Goal: Task Accomplishment & Management: Complete application form

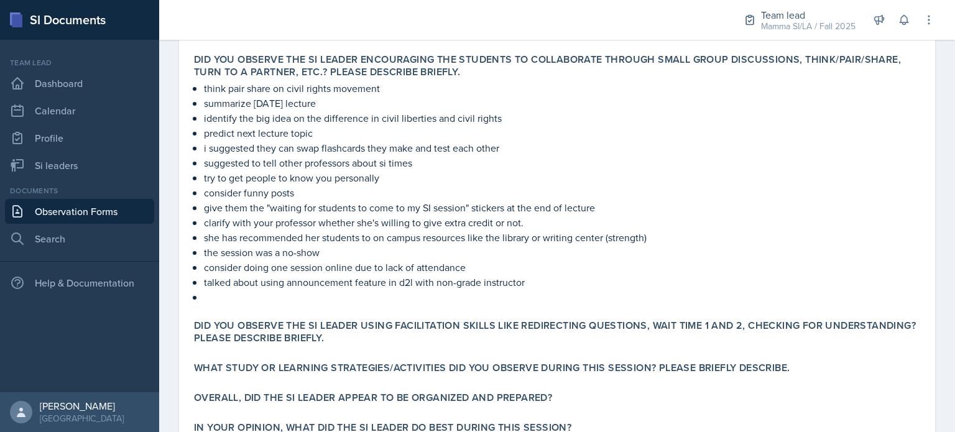
scroll to position [333, 0]
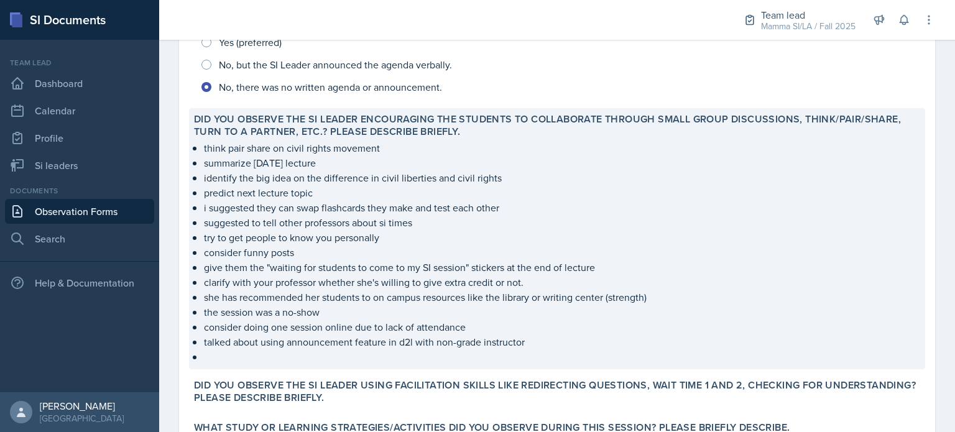
click at [204, 157] on p "summarize [DATE] lecture" at bounding box center [562, 162] width 716 height 15
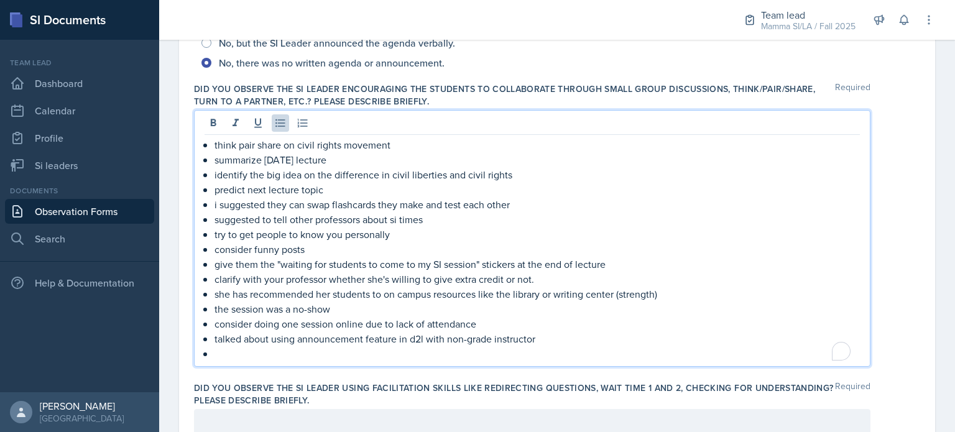
click at [233, 173] on ul "think pair share on civil rights movement summarize [DATE] lecture identify the…" at bounding box center [536, 249] width 645 height 224
click at [233, 173] on p "identify the big idea on the difference in civil liberties and civil rights" at bounding box center [536, 174] width 645 height 15
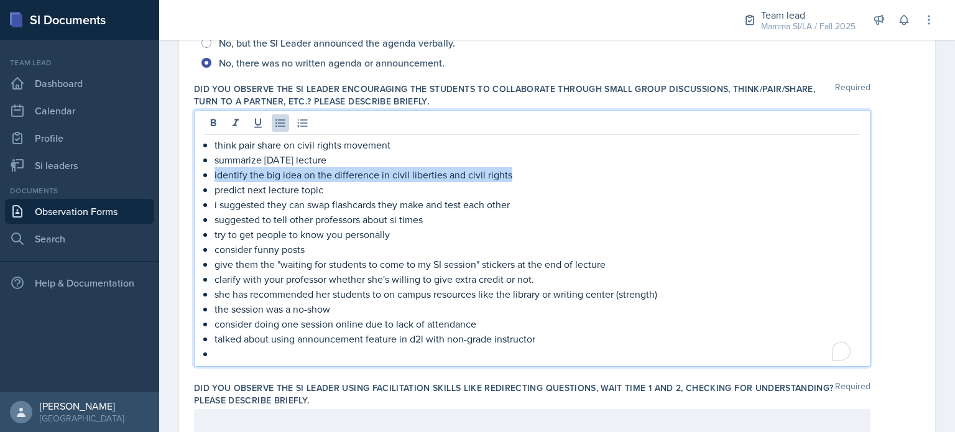
click at [233, 173] on p "identify the big idea on the difference in civil liberties and civil rights" at bounding box center [536, 174] width 645 height 15
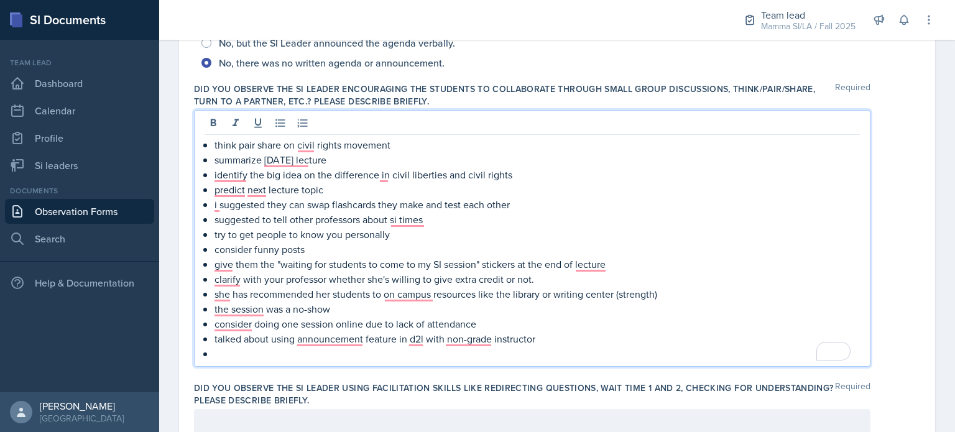
click at [292, 78] on div "Did you observe the SI Leader encouraging the students to collaborate through s…" at bounding box center [557, 227] width 726 height 299
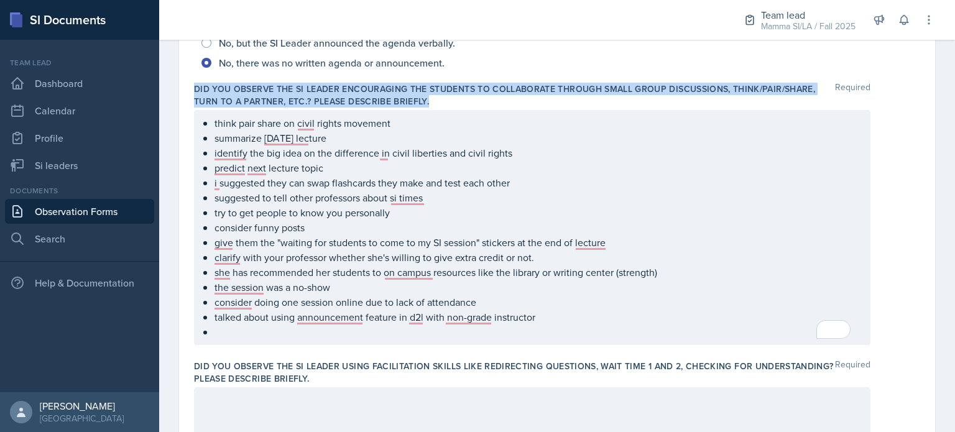
drag, startPoint x: 195, startPoint y: 85, endPoint x: 431, endPoint y: 98, distance: 237.2
click at [431, 98] on label "Did you observe the SI Leader encouraging the students to collaborate through s…" at bounding box center [514, 95] width 641 height 25
copy label "Did you observe the SI Leader encouraging the students to collaborate through s…"
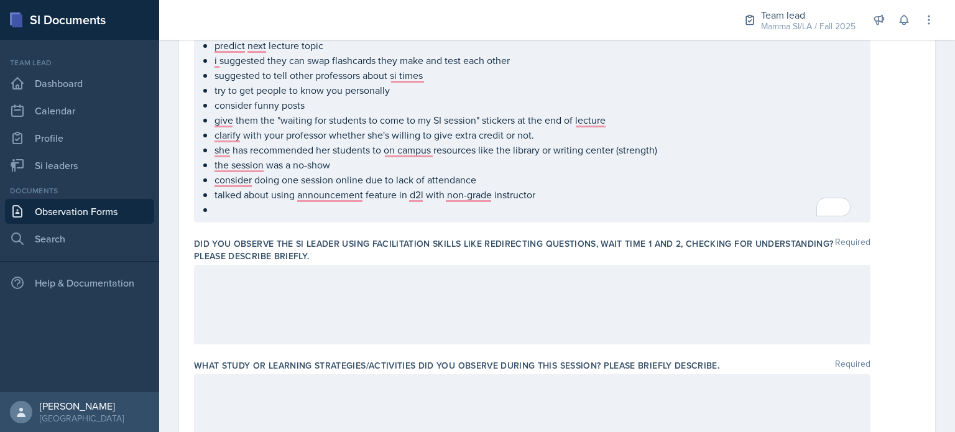
scroll to position [457, 0]
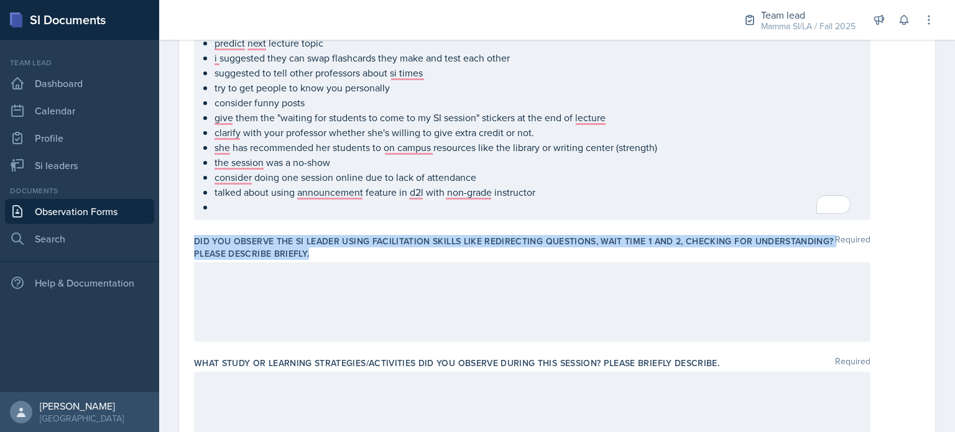
drag, startPoint x: 190, startPoint y: 237, endPoint x: 401, endPoint y: 254, distance: 211.4
click at [401, 254] on div "Date [DATE] [DATE] 31 1 2 3 4 5 6 7 8 9 10 11 12 13 14 15 16 17 18 19 20 21 22 …" at bounding box center [557, 309] width 756 height 1338
copy label "Did you observe the SI Leader using facilitation skills like redirecting questi…"
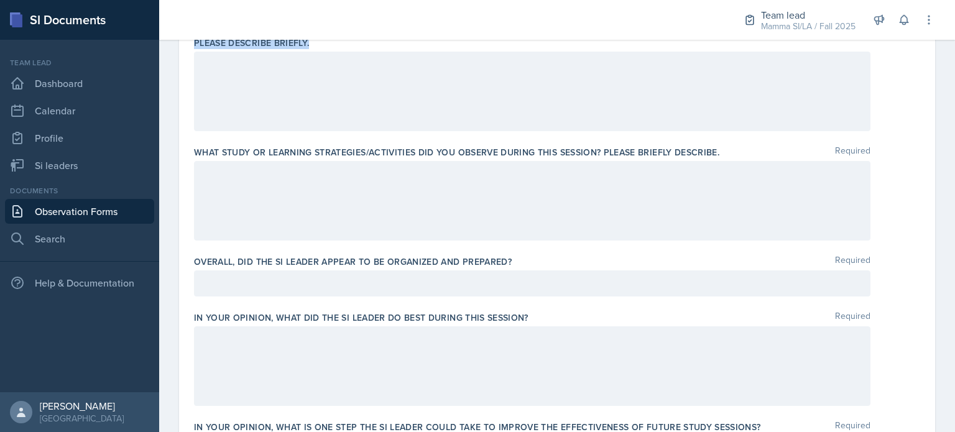
scroll to position [676, 0]
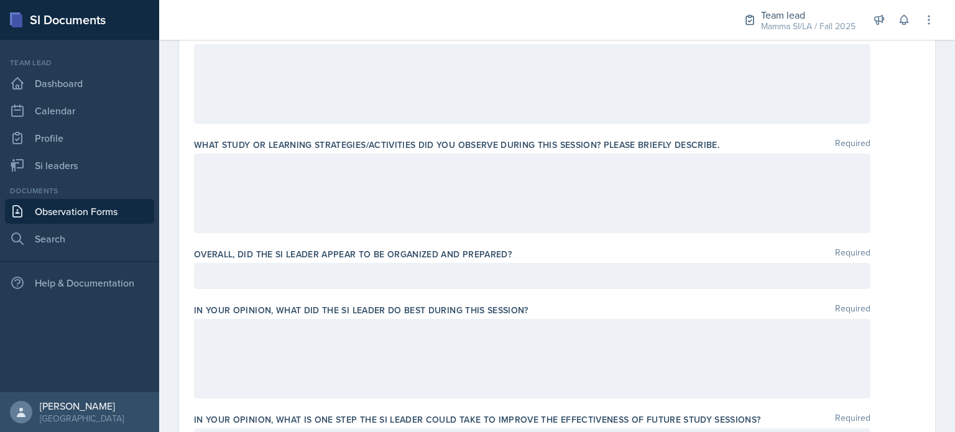
click at [196, 140] on label "What study or learning strategies/activities did you observe during this sessio…" at bounding box center [456, 145] width 525 height 12
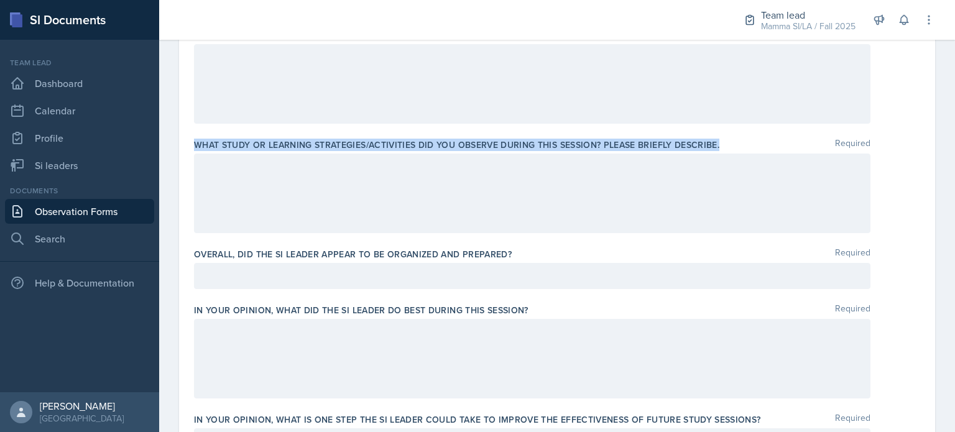
drag, startPoint x: 195, startPoint y: 142, endPoint x: 721, endPoint y: 146, distance: 526.5
click at [721, 146] on div "What study or learning strategies/activities did you observe during this sessio…" at bounding box center [557, 145] width 726 height 12
copy label "What study or learning strategies/activities did you observe during this sessio…"
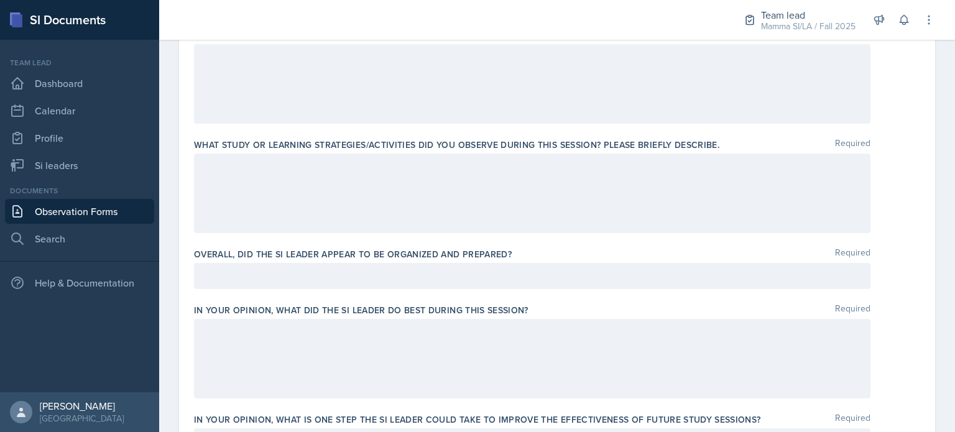
click at [195, 254] on label "Overall, did the SI Leader appear to be organized and prepared?" at bounding box center [353, 254] width 318 height 12
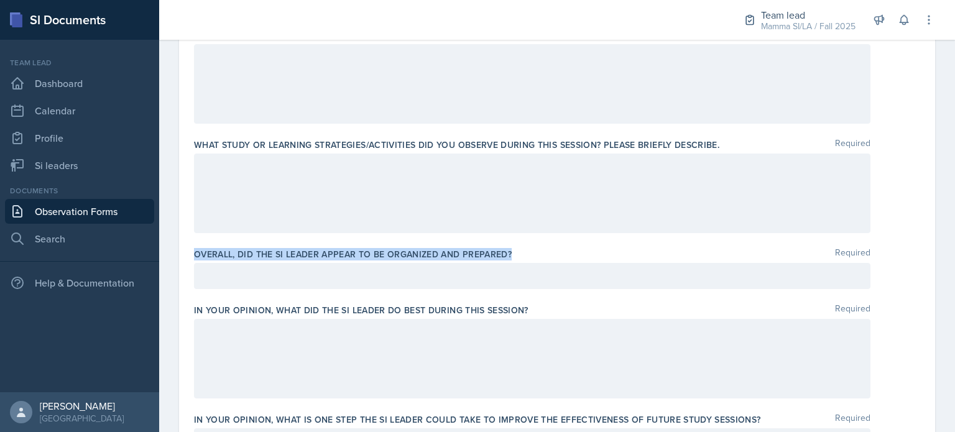
drag, startPoint x: 189, startPoint y: 252, endPoint x: 521, endPoint y: 249, distance: 332.5
click at [521, 249] on div "Date [DATE] [DATE] 31 1 2 3 4 5 6 7 8 9 10 11 12 13 14 15 16 17 18 19 20 21 22 …" at bounding box center [557, 91] width 756 height 1338
copy label "Overall, did the SI Leader appear to be organized and prepared?"
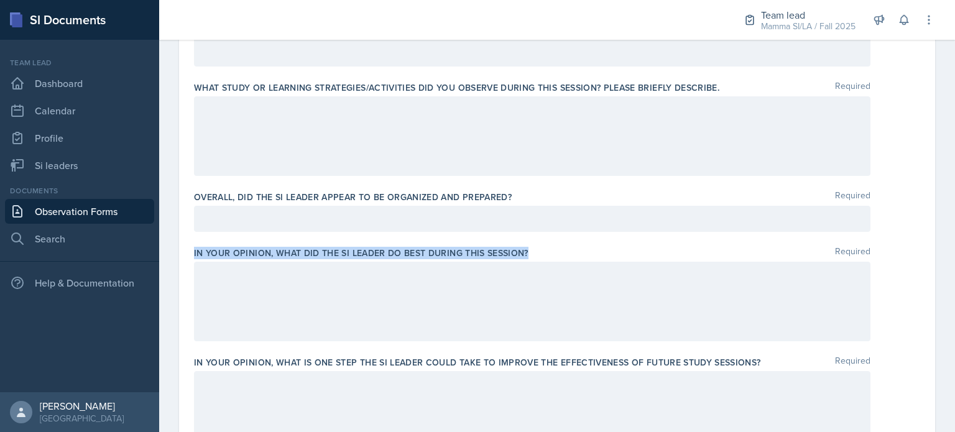
drag, startPoint x: 188, startPoint y: 249, endPoint x: 554, endPoint y: 250, distance: 365.5
click at [554, 250] on div "Date [DATE] [DATE] 31 1 2 3 4 5 6 7 8 9 10 11 12 13 14 15 16 17 18 19 20 21 22 …" at bounding box center [557, 34] width 756 height 1338
copy label "In your opinion, what did the SI Leader do BEST during this session?"
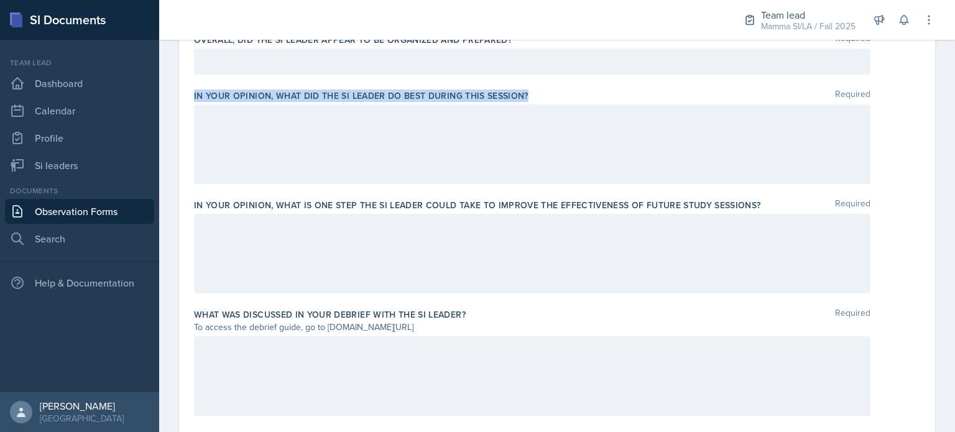
scroll to position [894, 0]
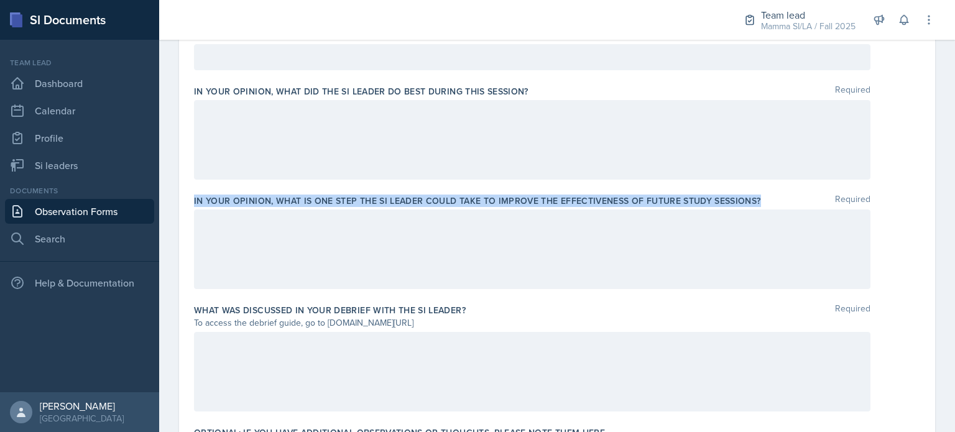
drag, startPoint x: 192, startPoint y: 200, endPoint x: 756, endPoint y: 197, distance: 564.4
copy label "In your opinion, what is ONE step the SI Leader could take to improve the effec…"
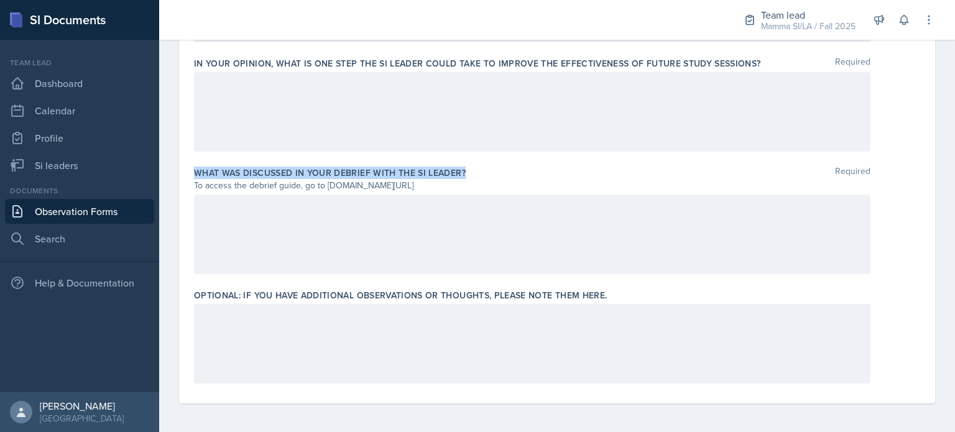
drag, startPoint x: 189, startPoint y: 168, endPoint x: 464, endPoint y: 172, distance: 274.7
copy label "What was discussed in your debrief with the SI Leader?"
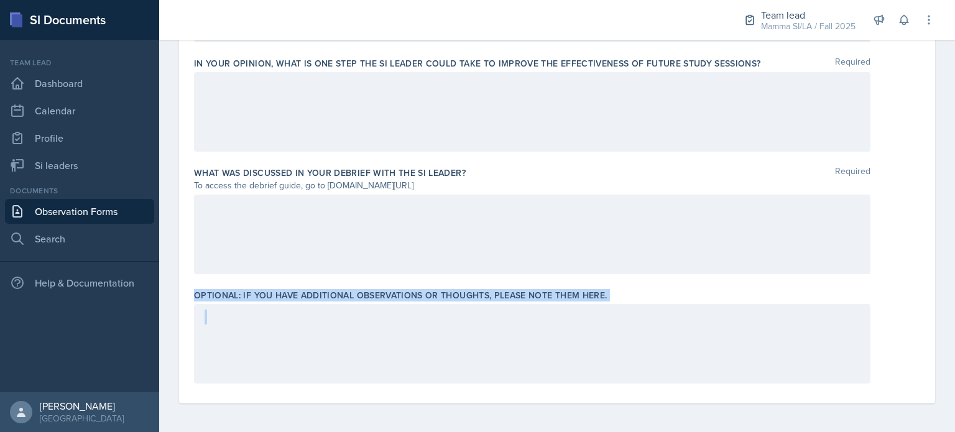
drag, startPoint x: 195, startPoint y: 294, endPoint x: 605, endPoint y: 306, distance: 411.0
click at [605, 306] on div "Optional: If you have additional observations or thoughts, please note them her…" at bounding box center [557, 338] width 726 height 109
click at [605, 306] on div at bounding box center [532, 344] width 676 height 80
drag, startPoint x: 623, startPoint y: 293, endPoint x: 191, endPoint y: 296, distance: 431.4
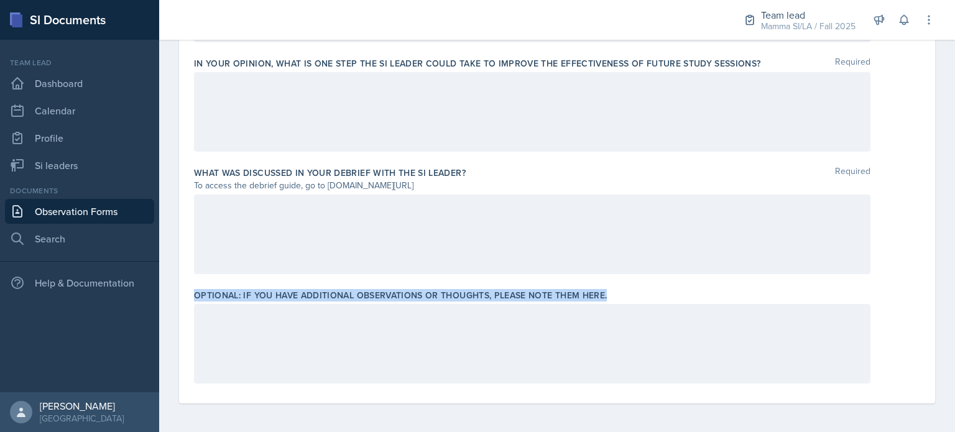
copy label "Optional: If you have additional observations or thoughts, please note them her…"
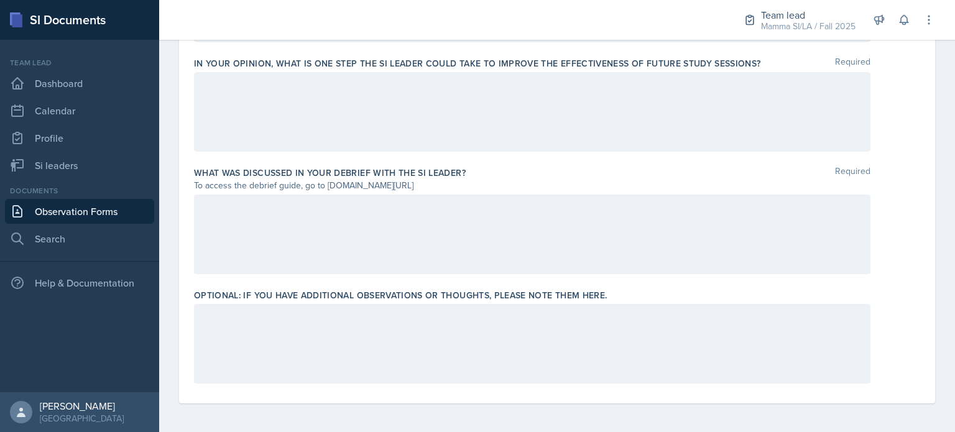
click at [375, 124] on div at bounding box center [532, 112] width 676 height 80
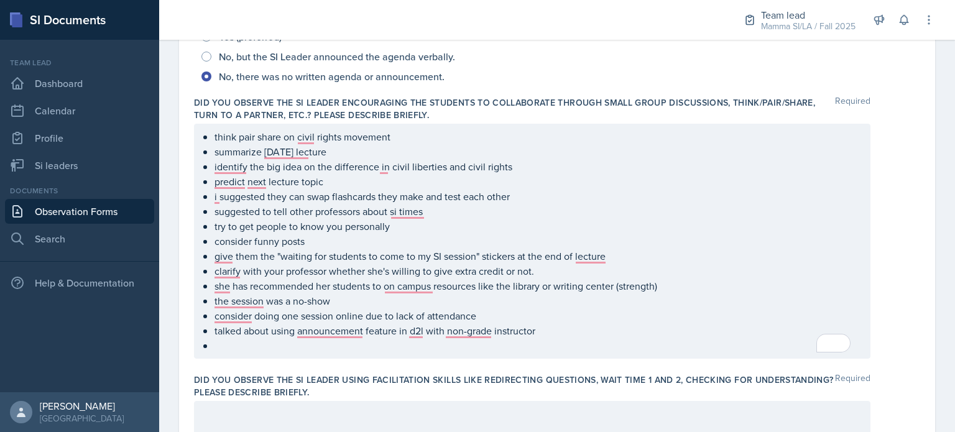
scroll to position [341, 0]
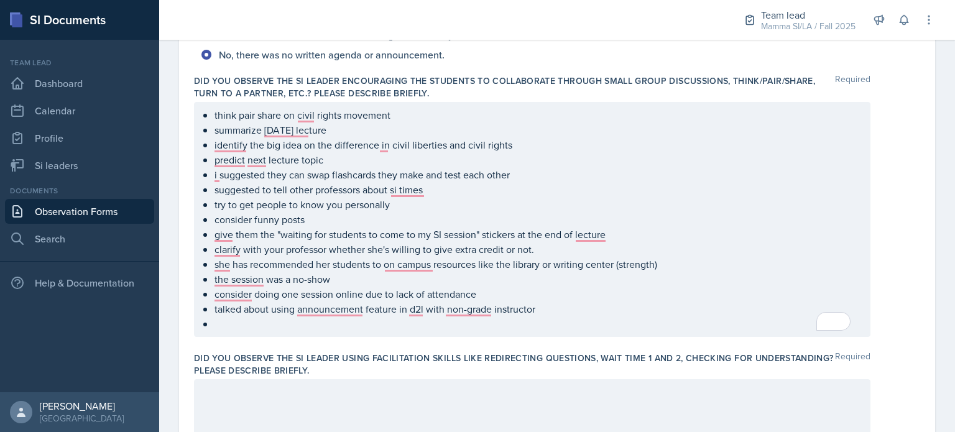
click at [363, 182] on p "i suggested they can swap flashcards they make and test each other" at bounding box center [536, 174] width 645 height 15
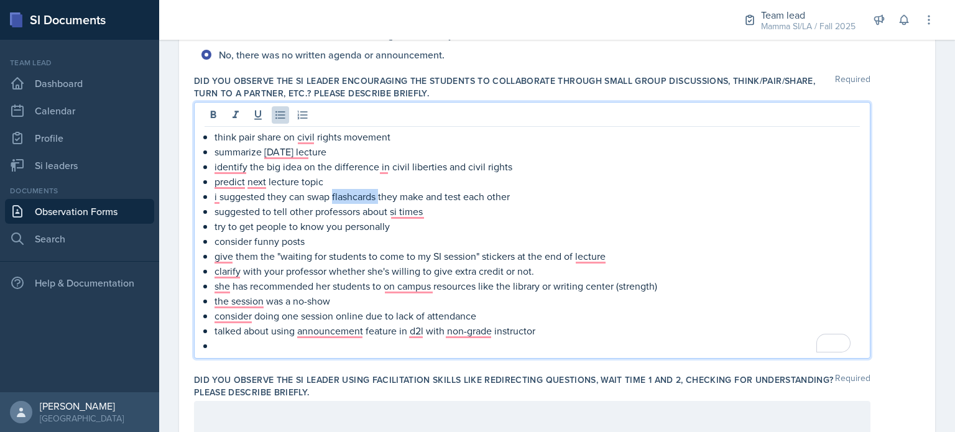
click at [363, 194] on p "i suggested they can swap flashcards they make and test each other" at bounding box center [536, 196] width 645 height 15
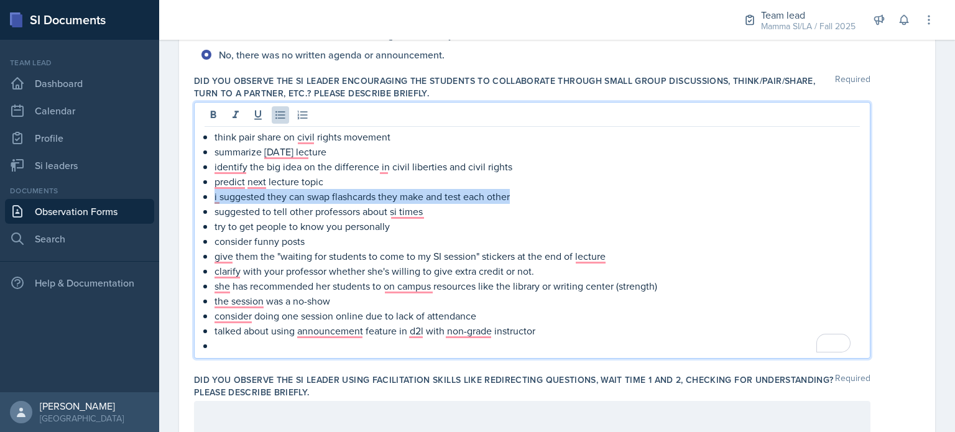
click at [363, 194] on p "i suggested they can swap flashcards they make and test each other" at bounding box center [536, 196] width 645 height 15
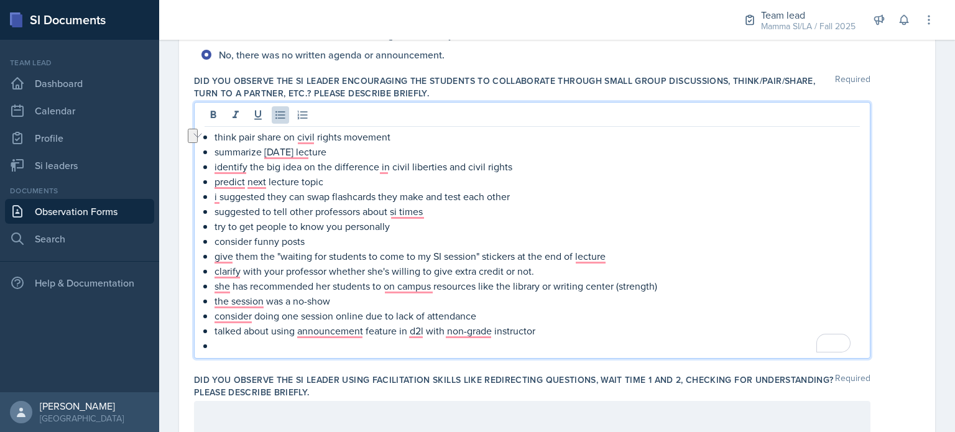
click at [374, 234] on p "consider funny posts" at bounding box center [536, 241] width 645 height 15
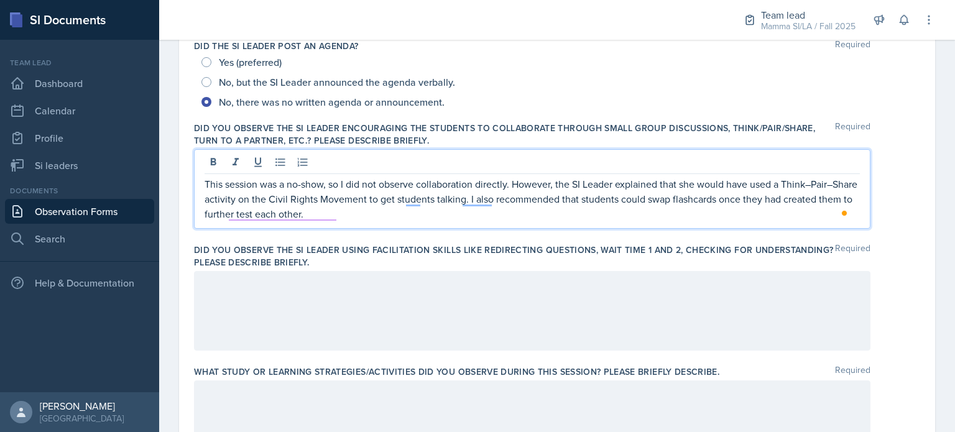
scroll to position [298, 0]
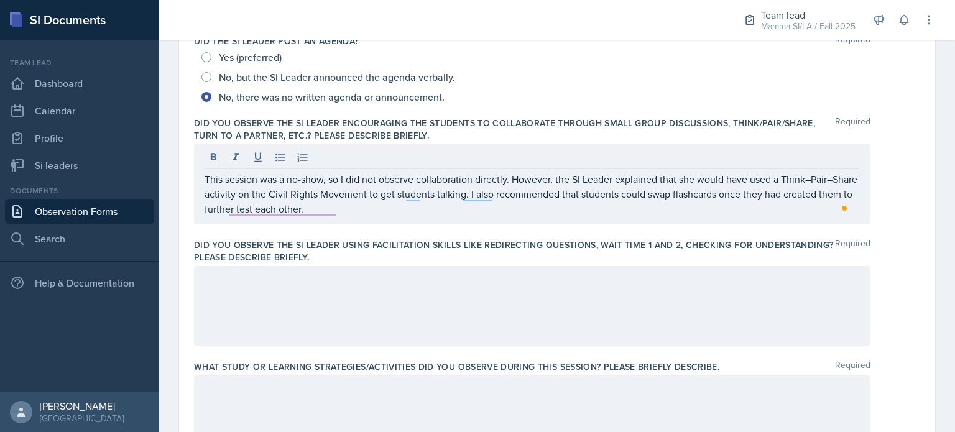
click at [406, 306] on div at bounding box center [532, 306] width 676 height 80
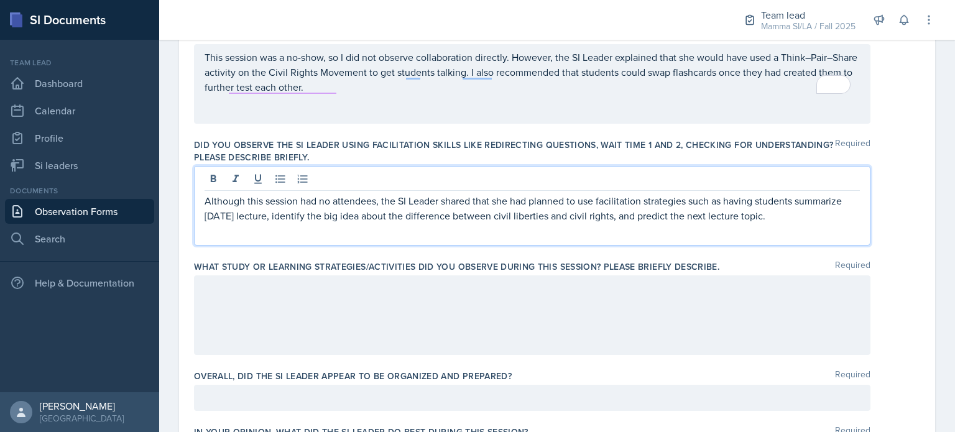
scroll to position [402, 0]
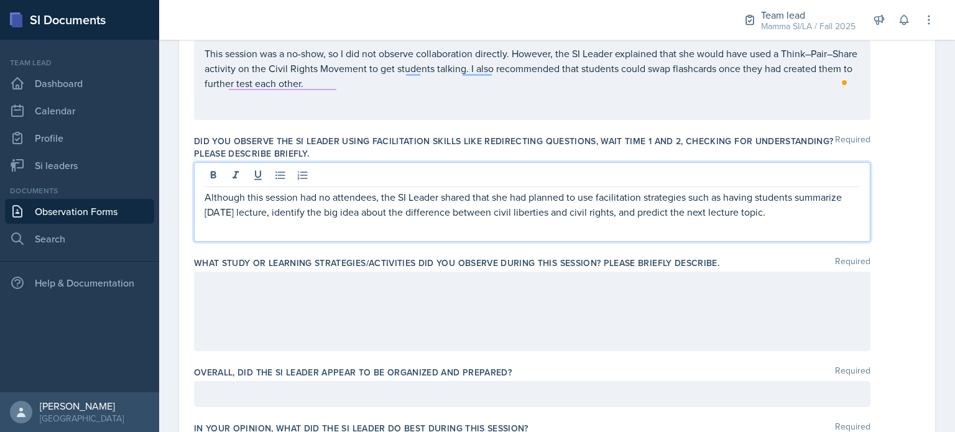
click at [419, 214] on p "Although this session had no attendees, the SI Leader shared that she had plann…" at bounding box center [531, 205] width 655 height 30
copy p "Although this session had no attendees, the SI Leader shared that she had plann…"
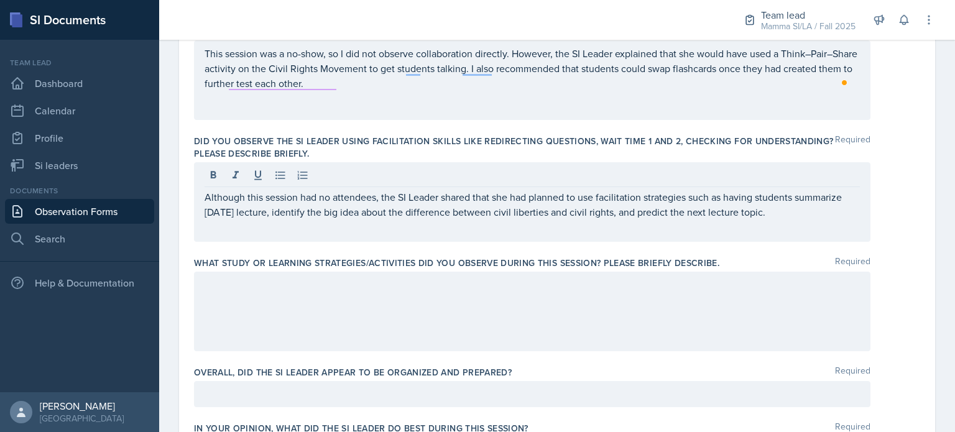
click at [433, 318] on div at bounding box center [532, 312] width 676 height 80
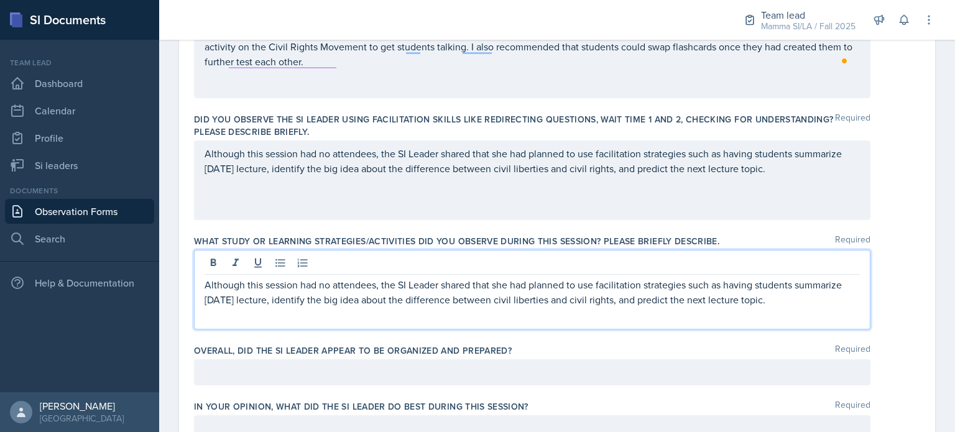
click at [420, 191] on div "Although this session had no attendees, the SI Leader shared that she had plann…" at bounding box center [532, 180] width 676 height 80
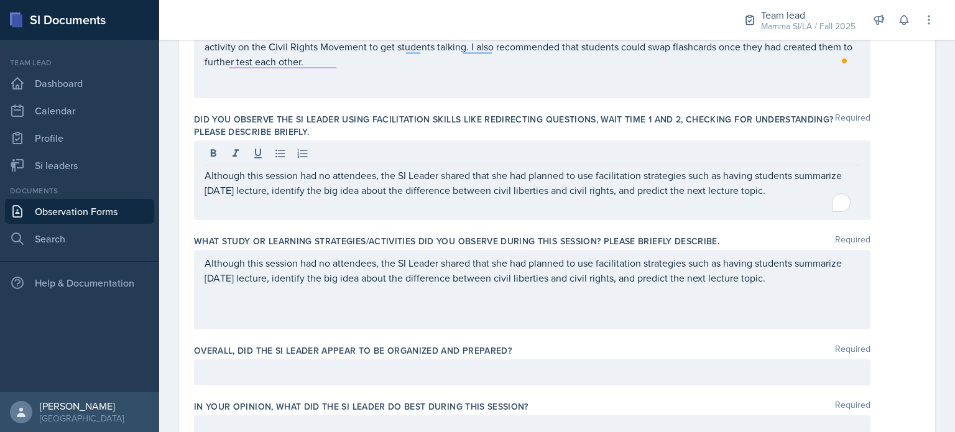
click at [420, 191] on div "Although this session had no attendees, the SI Leader shared that she had plann…" at bounding box center [532, 180] width 676 height 80
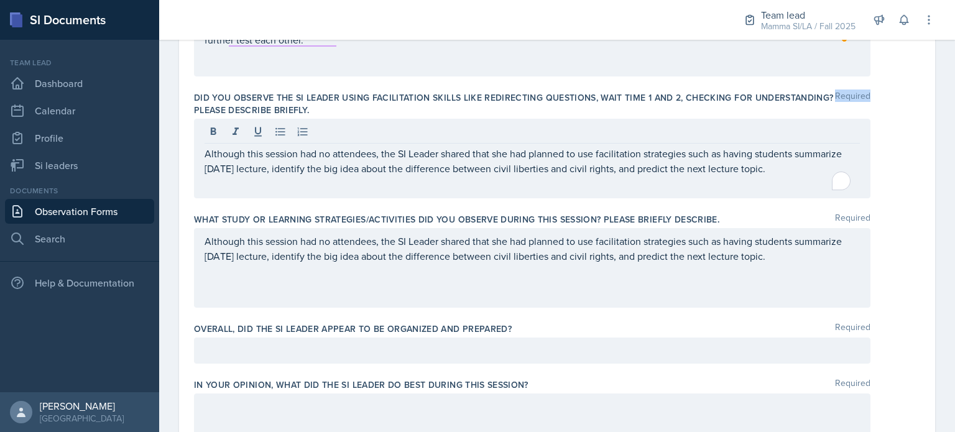
click at [420, 191] on div "Although this session had no attendees, the SI Leader shared that she had plann…" at bounding box center [532, 159] width 676 height 80
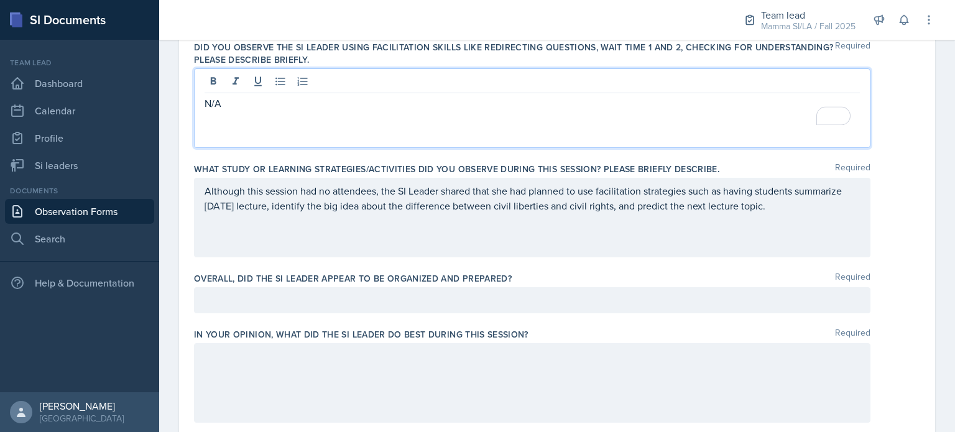
scroll to position [495, 0]
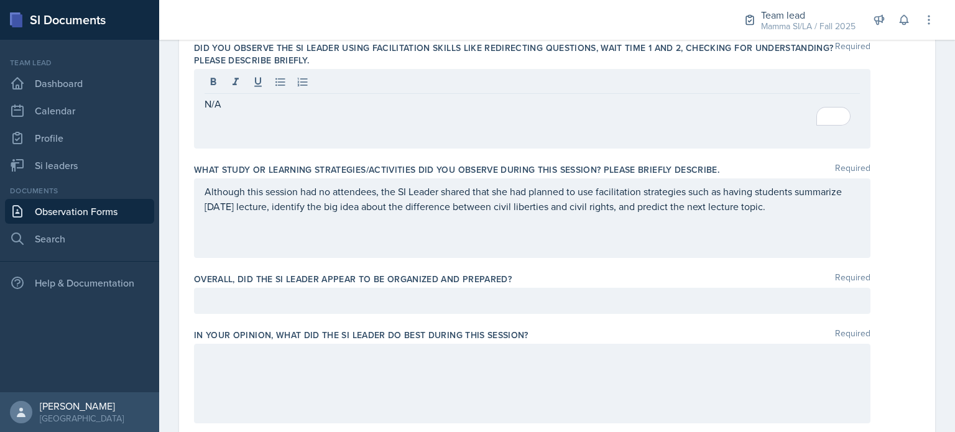
drag, startPoint x: 818, startPoint y: 214, endPoint x: 824, endPoint y: 217, distance: 6.9
click at [824, 217] on div "Although this session had no attendees, the SI Leader shared that she had plann…" at bounding box center [532, 218] width 676 height 80
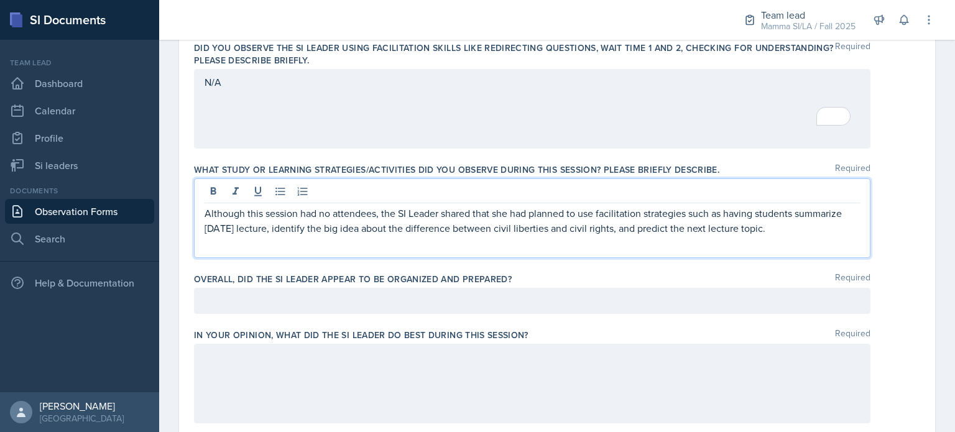
scroll to position [517, 0]
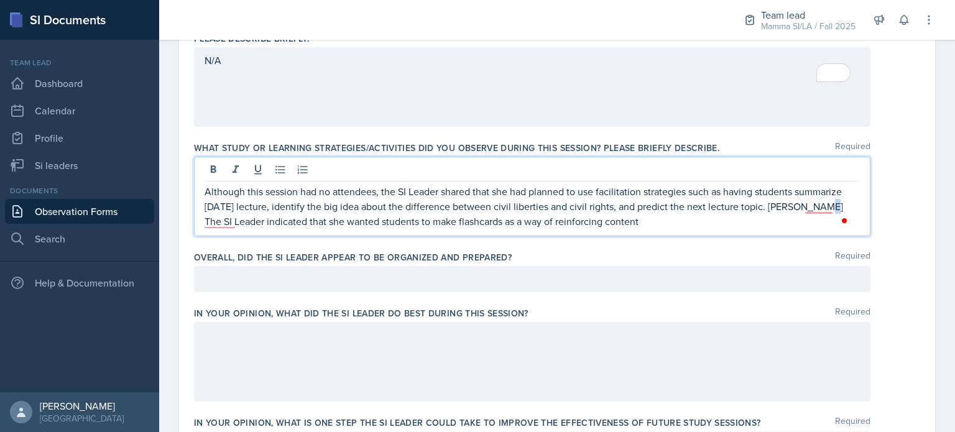
drag, startPoint x: 809, startPoint y: 206, endPoint x: 819, endPoint y: 209, distance: 10.6
click at [819, 209] on p "Although this session had no attendees, the SI Leader shared that she had plann…" at bounding box center [531, 206] width 655 height 45
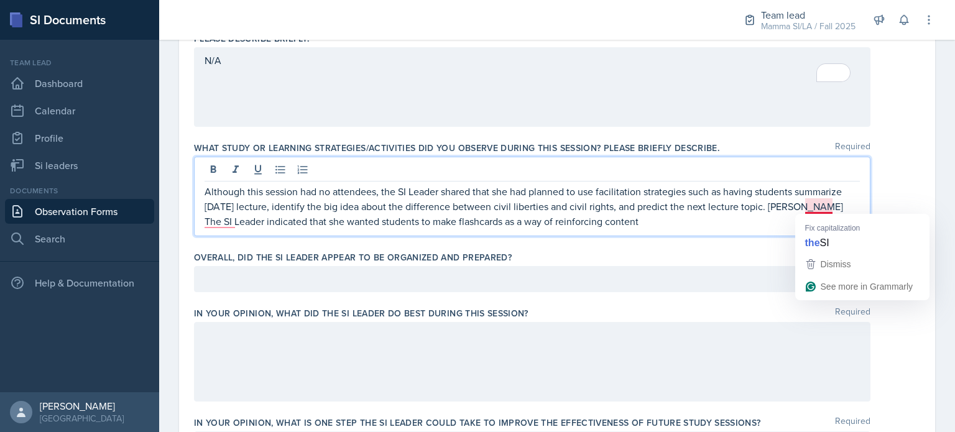
click at [803, 208] on p "Although this session had no attendees, the SI Leader shared that she had plann…" at bounding box center [531, 206] width 655 height 45
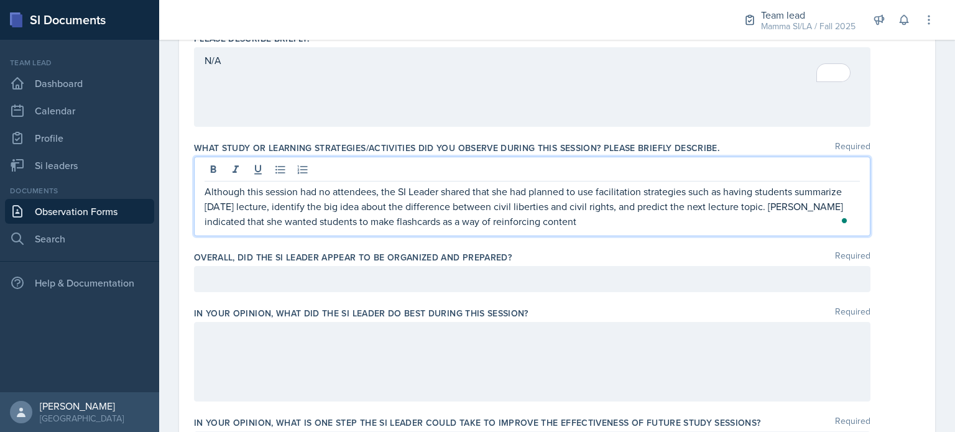
click at [572, 216] on p "Although this session had no attendees, the SI Leader shared that she had plann…" at bounding box center [531, 206] width 655 height 45
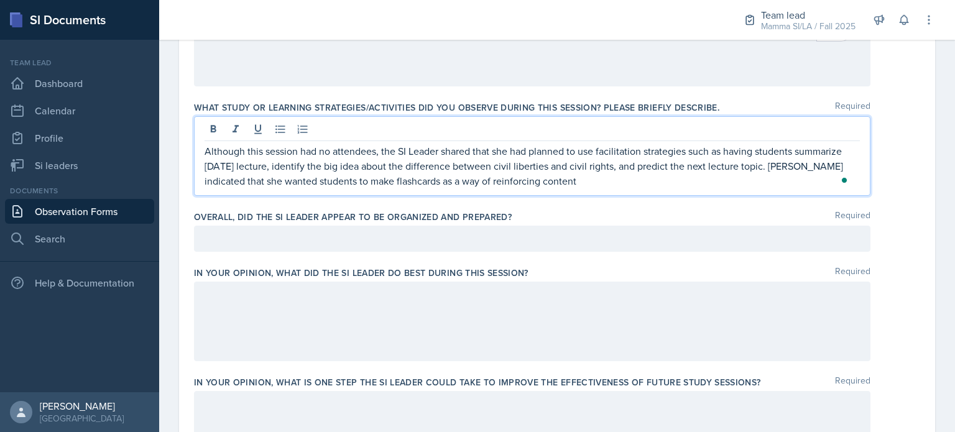
scroll to position [557, 0]
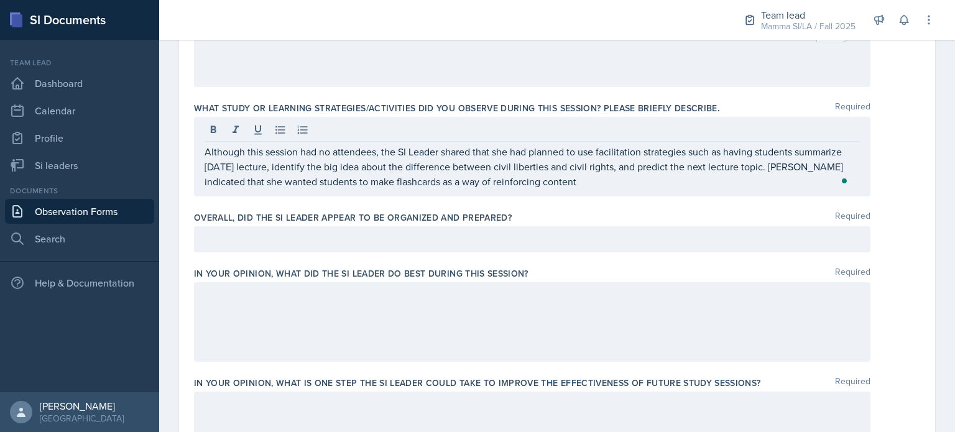
click at [472, 251] on div "Overall, did the SI Leader appear to be organized and prepared? Required" at bounding box center [557, 234] width 726 height 56
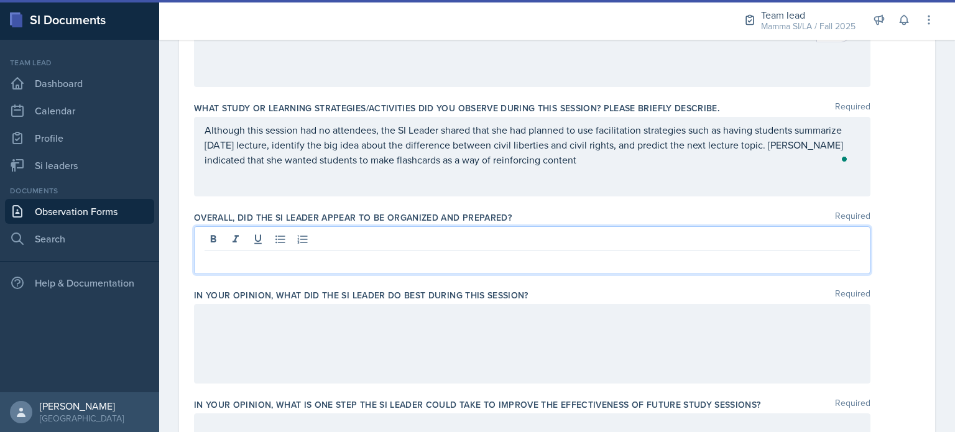
click at [437, 234] on div at bounding box center [532, 250] width 676 height 48
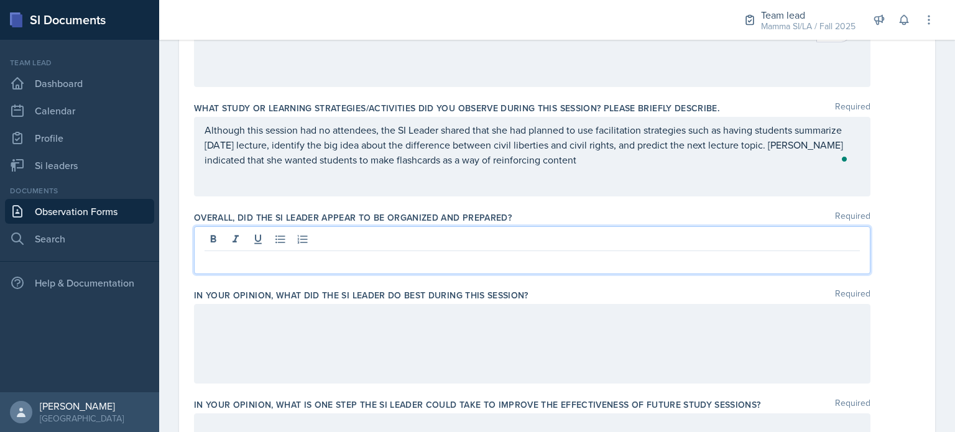
click at [417, 264] on p at bounding box center [531, 261] width 655 height 15
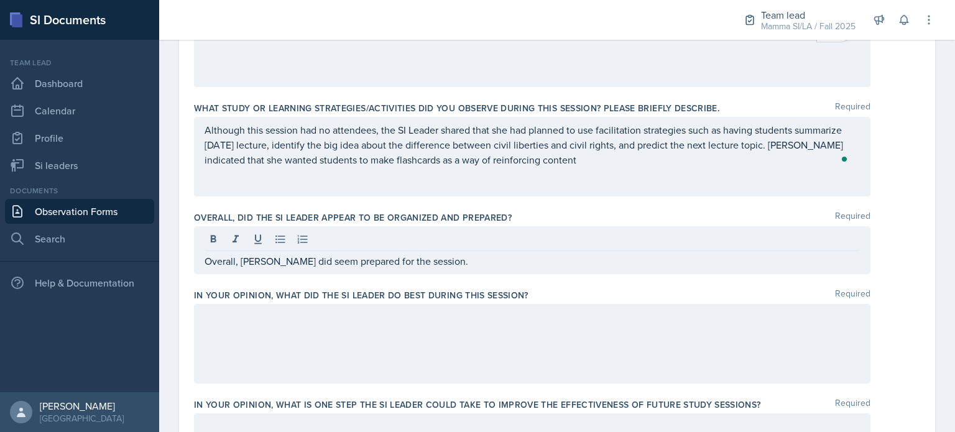
click at [400, 329] on div at bounding box center [532, 344] width 676 height 80
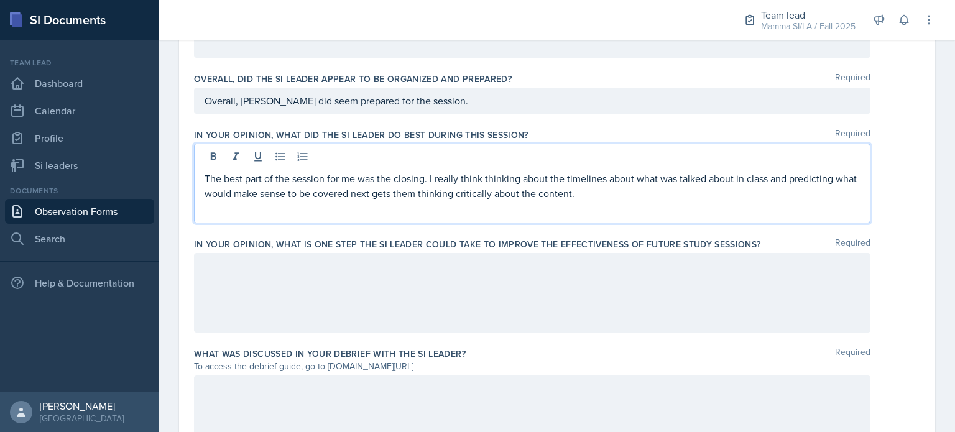
scroll to position [700, 0]
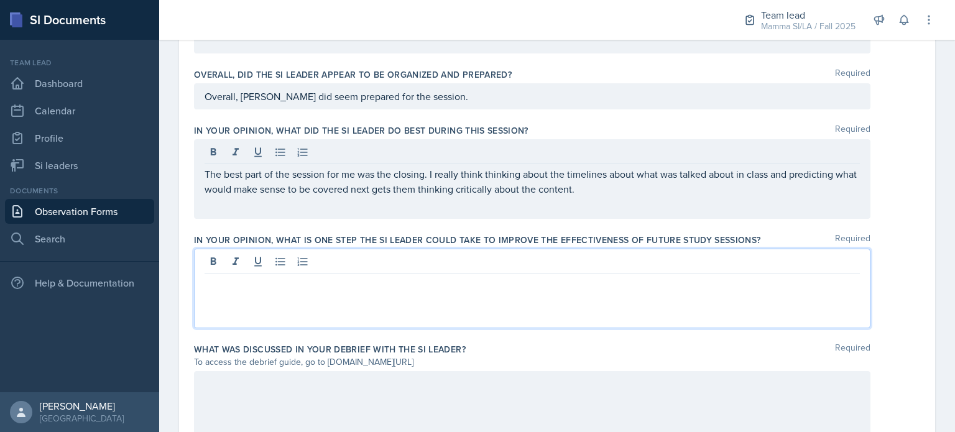
click at [365, 262] on div at bounding box center [532, 289] width 676 height 80
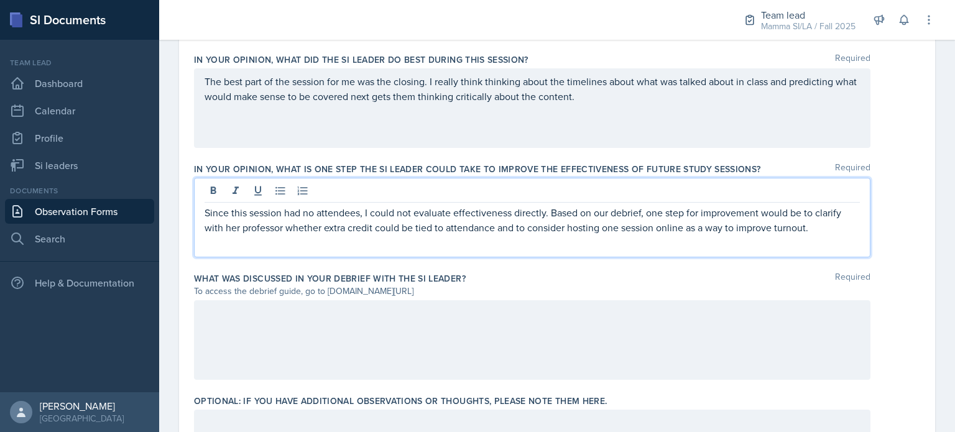
scroll to position [778, 0]
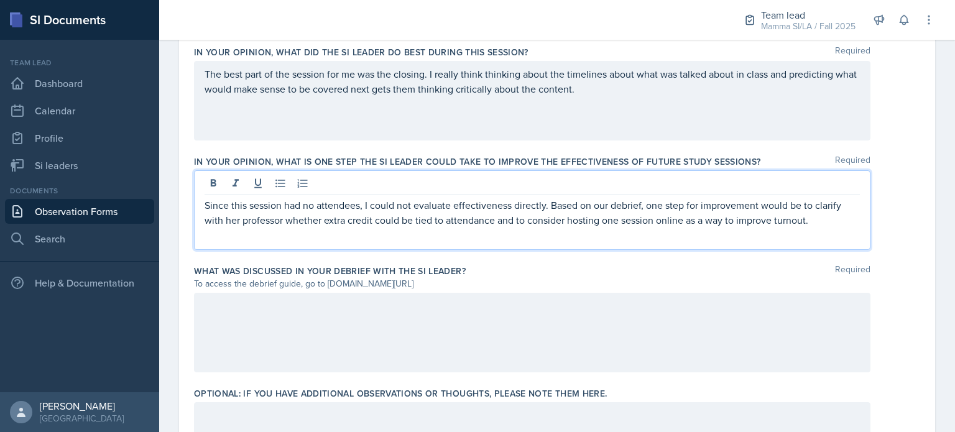
drag, startPoint x: 553, startPoint y: 203, endPoint x: 791, endPoint y: 222, distance: 238.8
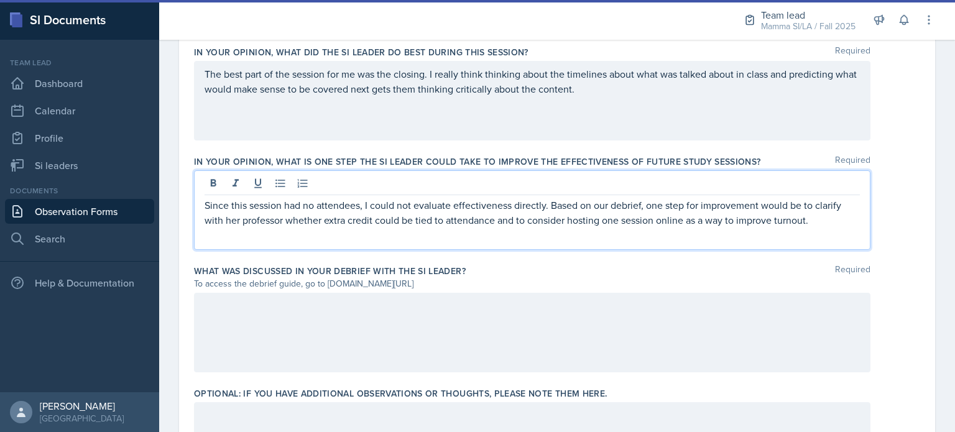
drag, startPoint x: 791, startPoint y: 222, endPoint x: 838, endPoint y: 218, distance: 47.4
click at [838, 218] on p "Since this session had no attendees, I could not evaluate effectiveness directl…" at bounding box center [531, 213] width 655 height 30
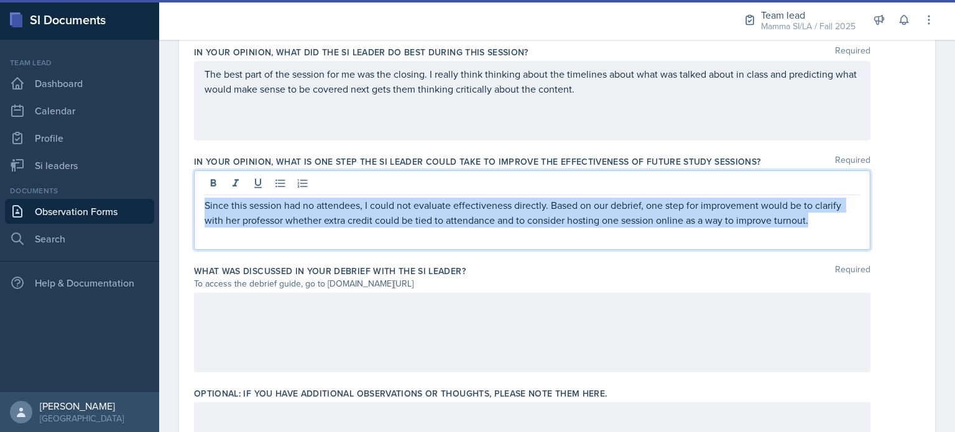
drag, startPoint x: 838, startPoint y: 218, endPoint x: 203, endPoint y: 206, distance: 634.7
click at [203, 206] on div "Since this session had no attendees, I could not evaluate effectiveness directl…" at bounding box center [532, 210] width 676 height 80
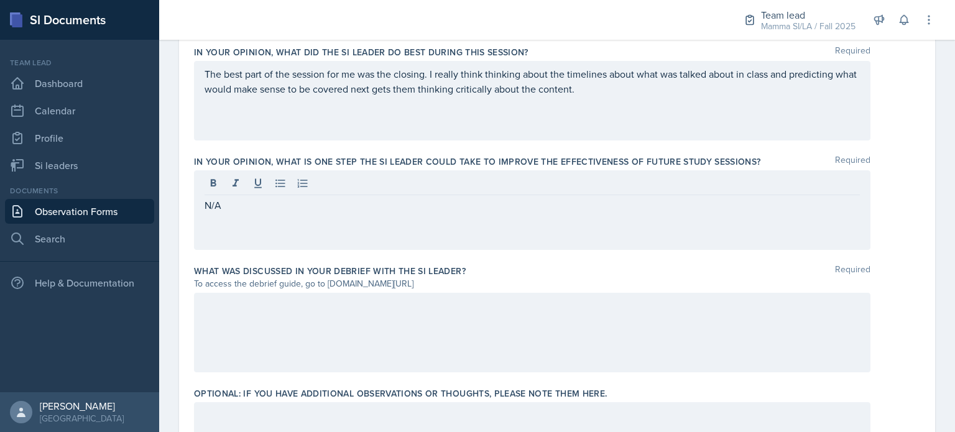
click at [253, 324] on div at bounding box center [532, 333] width 676 height 80
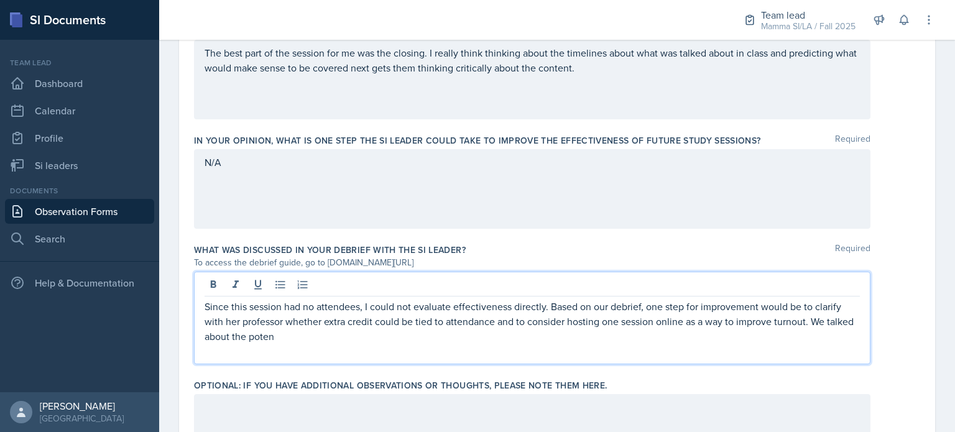
click at [833, 323] on p "Since this session had no attendees, I could not evaluate effectiveness directl…" at bounding box center [531, 321] width 655 height 45
click at [410, 345] on p at bounding box center [531, 351] width 655 height 15
click at [322, 344] on p at bounding box center [531, 351] width 655 height 15
click at [315, 337] on p "Since this session had no attendees, I could not evaluate effectiveness directl…" at bounding box center [531, 321] width 655 height 45
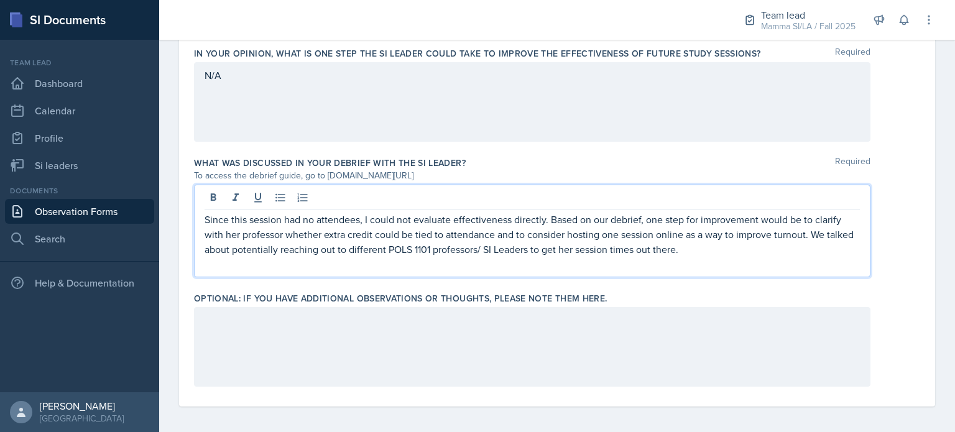
scroll to position [887, 0]
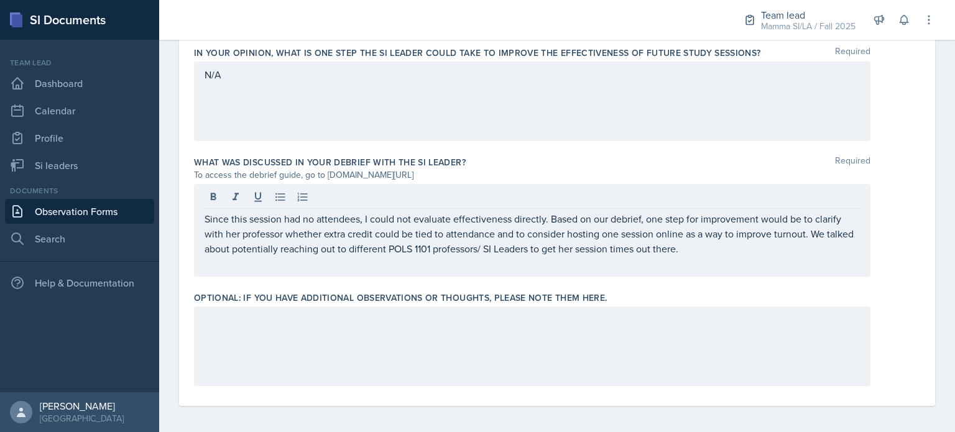
click at [419, 348] on div at bounding box center [532, 346] width 676 height 80
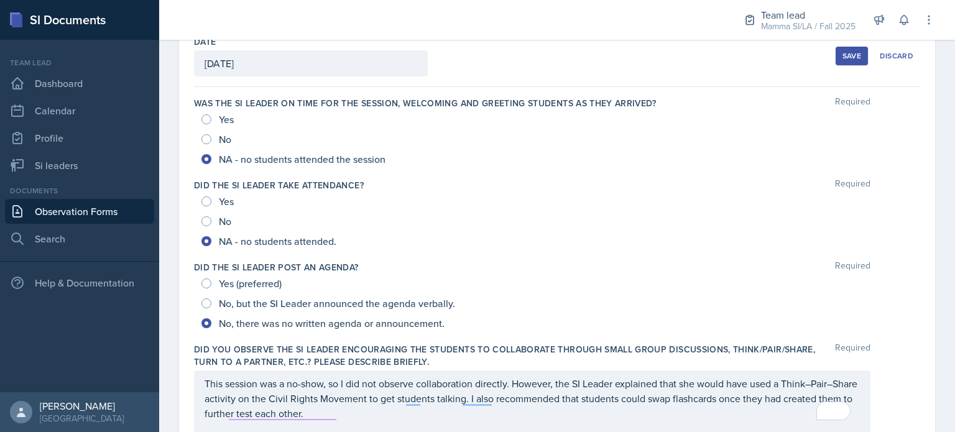
scroll to position [0, 0]
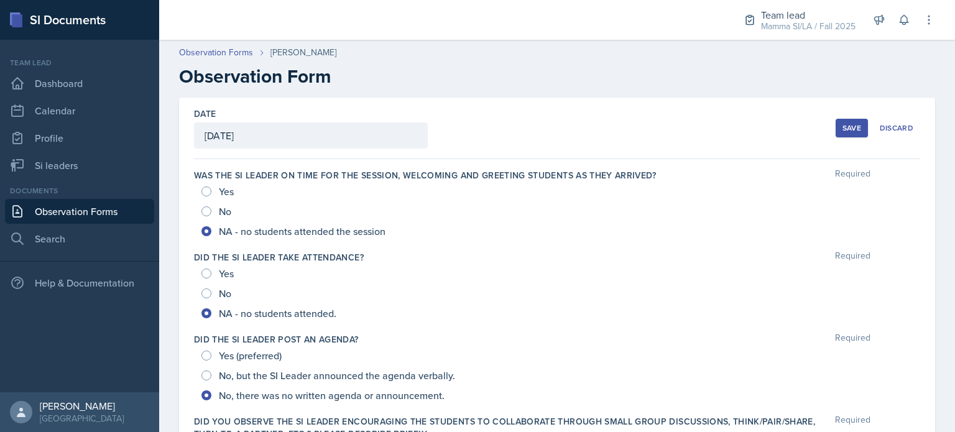
click at [842, 126] on div "Save" at bounding box center [851, 128] width 19 height 10
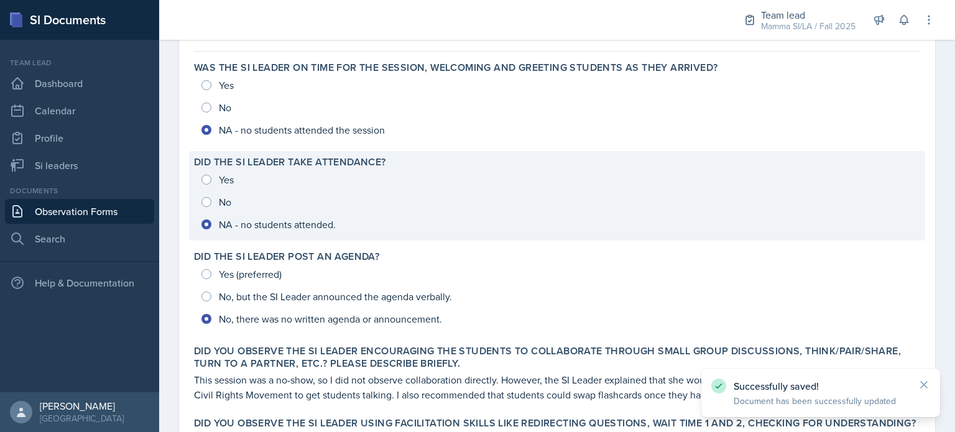
scroll to position [101, 0]
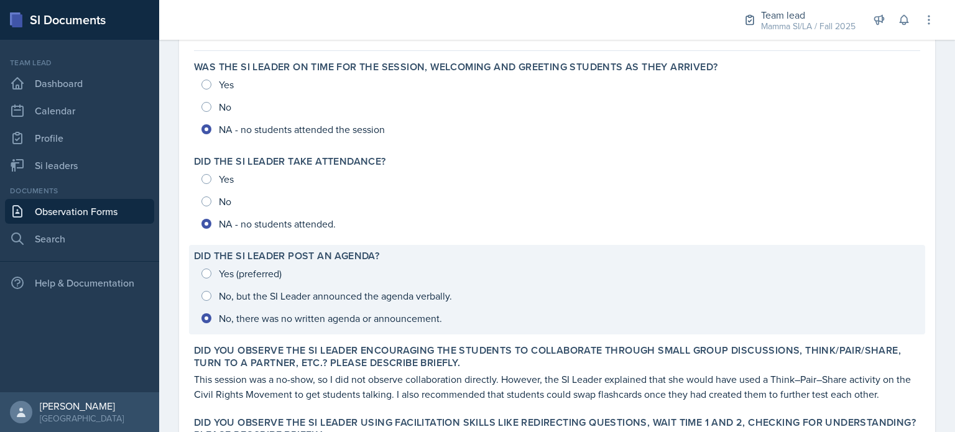
click at [231, 277] on div "Yes (preferred) No, but the SI Leader announced the agenda verbally. No, there …" at bounding box center [557, 295] width 726 height 67
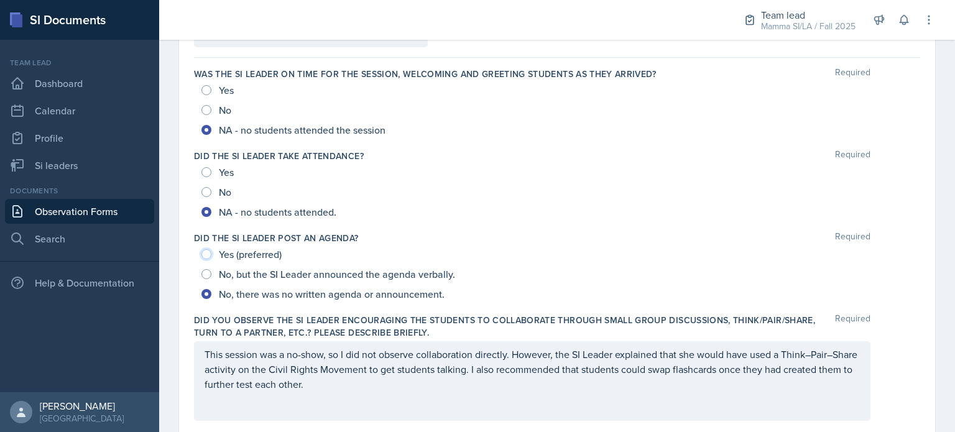
click at [205, 254] on input "Yes (preferred)" at bounding box center [206, 254] width 10 height 10
radio input "true"
click at [210, 292] on input "No, there was no written agenda or announcement." at bounding box center [206, 294] width 10 height 10
radio input "true"
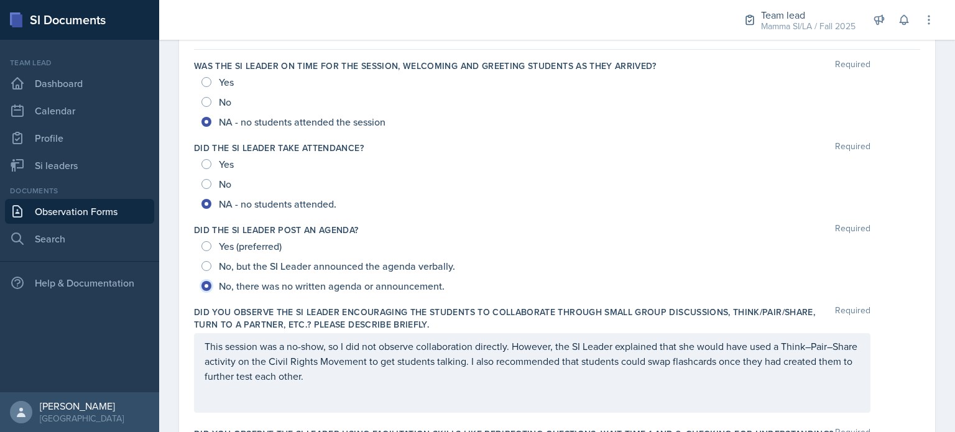
scroll to position [0, 0]
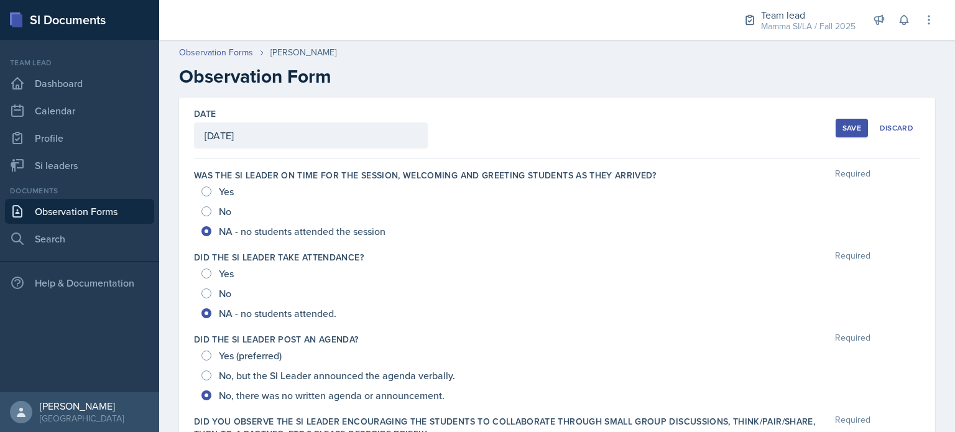
click at [850, 129] on div "Save" at bounding box center [851, 128] width 19 height 10
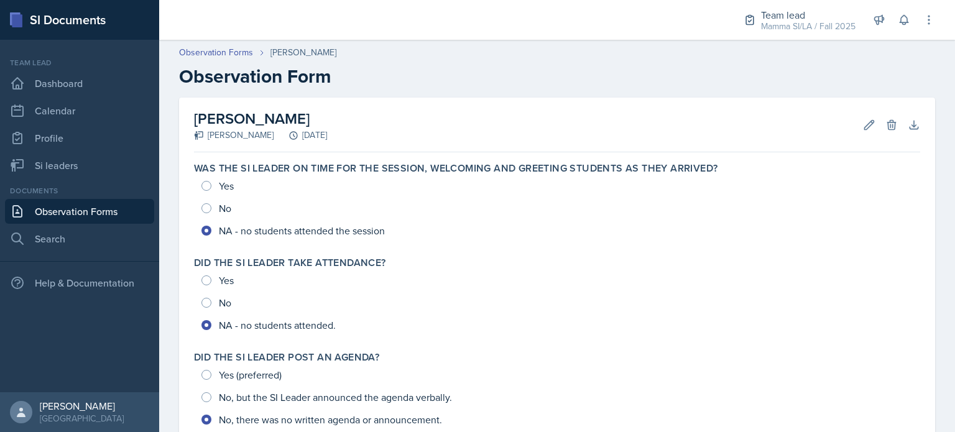
click at [102, 211] on link "Observation Forms" at bounding box center [79, 211] width 149 height 25
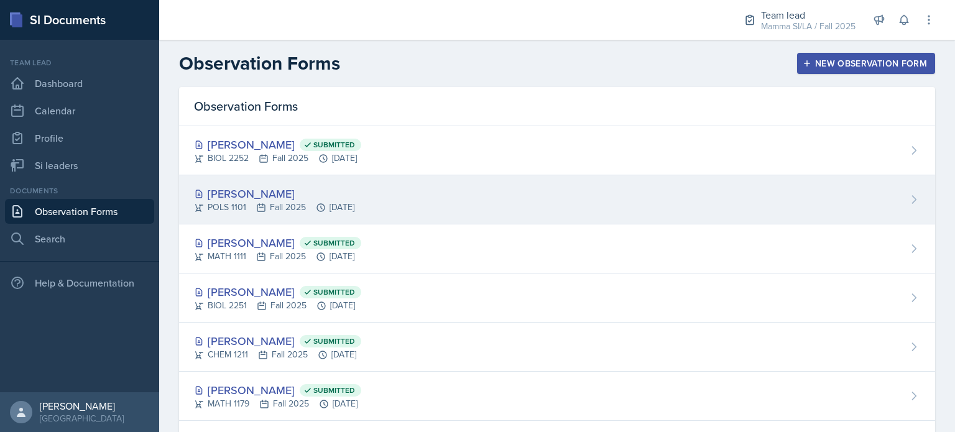
click at [527, 196] on div "[PERSON_NAME] POLS 1101 Fall 2025 [DATE]" at bounding box center [557, 199] width 756 height 49
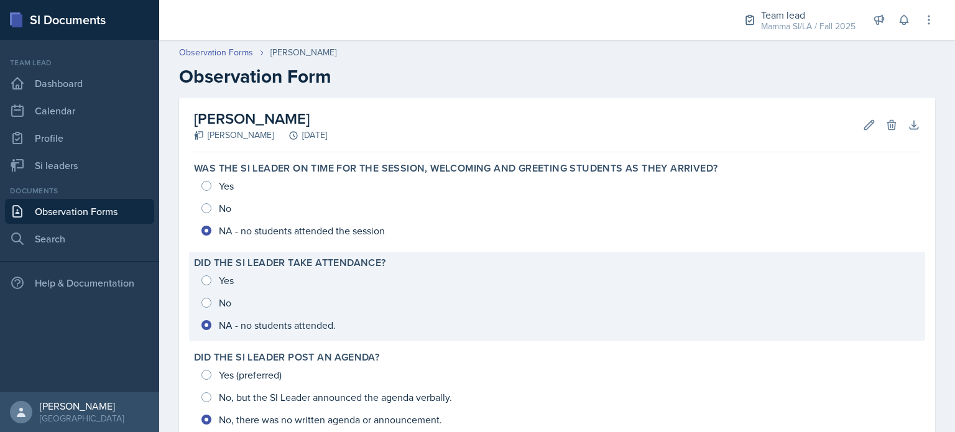
scroll to position [594, 0]
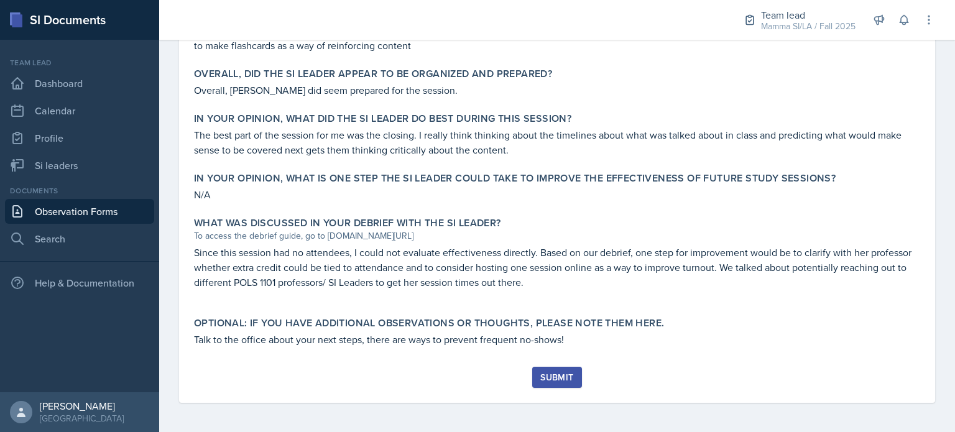
click at [540, 369] on button "Submit" at bounding box center [556, 377] width 49 height 21
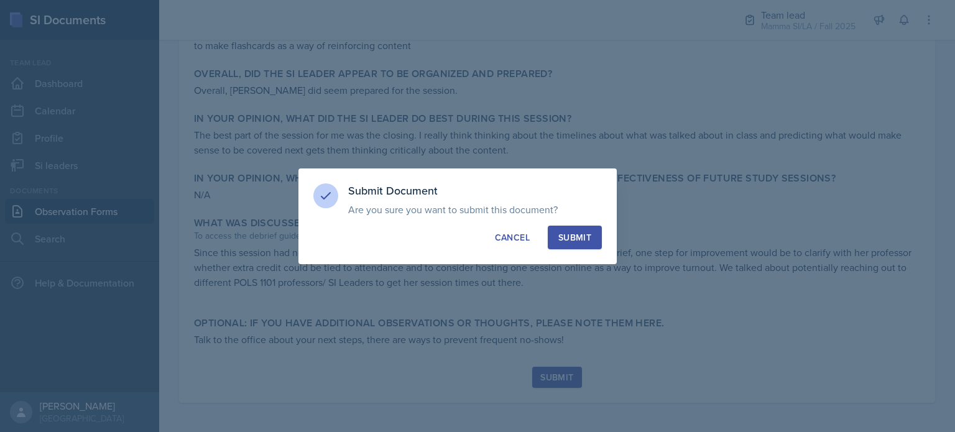
click at [581, 232] on div "Submit" at bounding box center [574, 237] width 33 height 12
radio input "true"
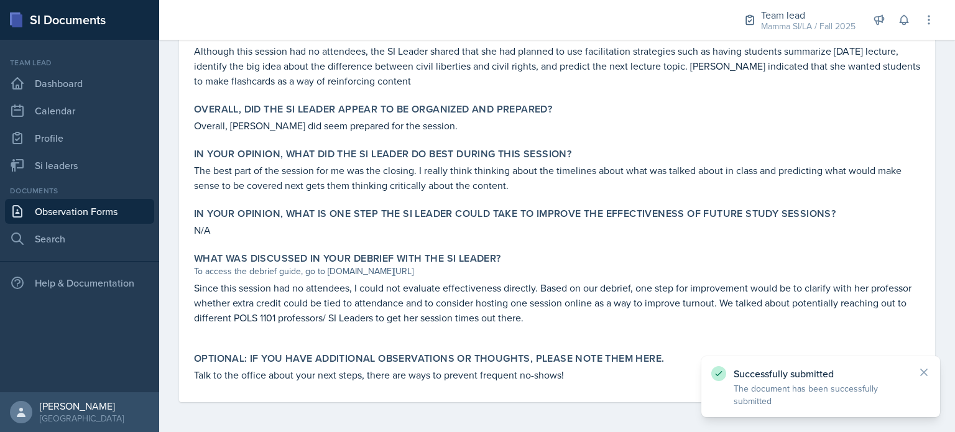
scroll to position [558, 0]
click at [99, 211] on link "Observation Forms" at bounding box center [79, 211] width 149 height 25
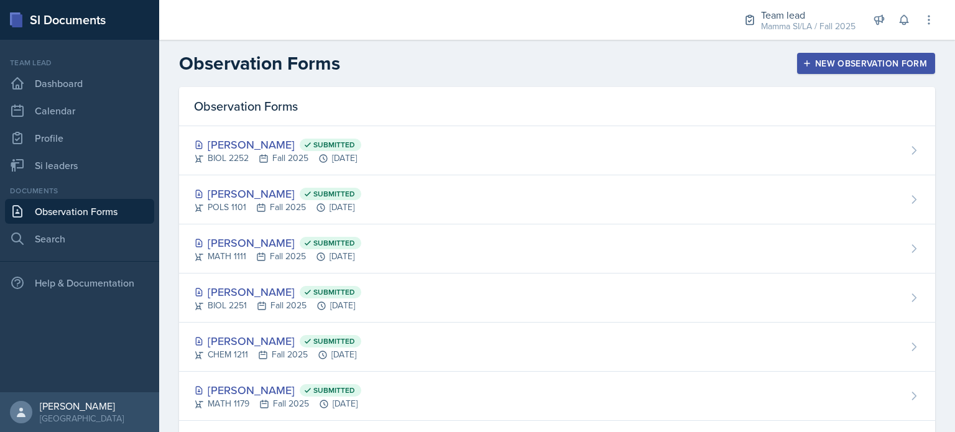
click at [843, 74] on div "Observation Forms New Observation Form" at bounding box center [557, 63] width 796 height 22
click at [861, 58] on div "New Observation Form" at bounding box center [866, 63] width 122 height 10
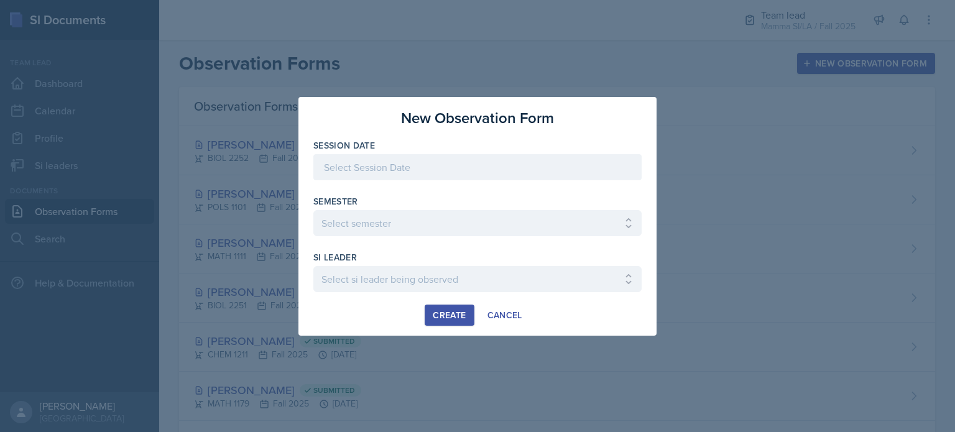
click at [604, 156] on div at bounding box center [477, 167] width 328 height 26
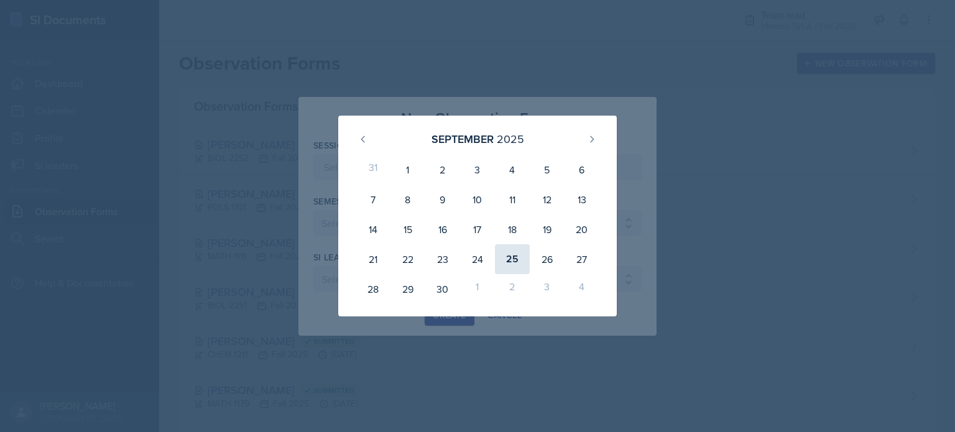
click at [505, 263] on div "25" at bounding box center [512, 259] width 35 height 30
type input "[DATE]"
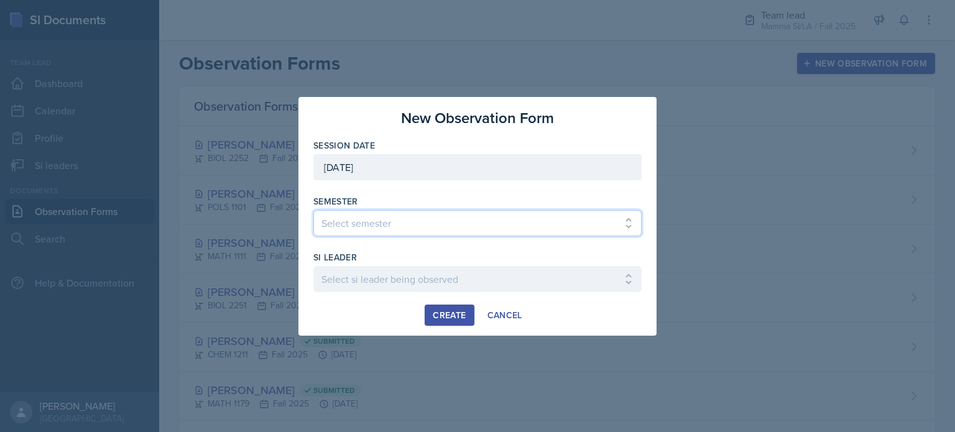
click at [461, 232] on select "Select semester All Spring 2021 Summer 2021 Spring 2022 Fall 2020 Fall 2021 Fal…" at bounding box center [477, 223] width 328 height 26
select select "2bed604d-1099-4043-b1bc-2365e8740244"
click at [313, 210] on select "Select semester All Spring 2021 Summer 2021 Spring 2022 Fall 2020 Fall 2021 Fal…" at bounding box center [477, 223] width 328 height 26
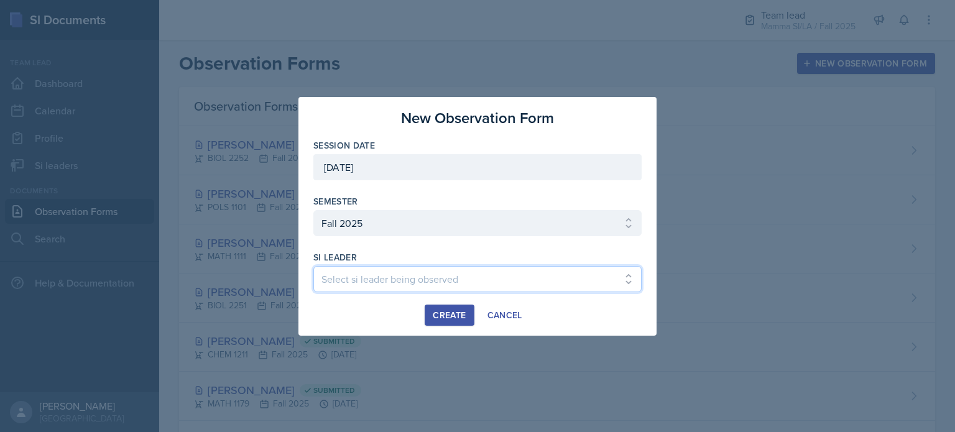
click at [390, 269] on select "Select si leader being observed [PERSON_NAME] / CHEM 1211 / Demon SI of [GEOGRA…" at bounding box center [477, 279] width 328 height 26
select select "30bd9001-465b-4300-b9bc-ad5d90ef77d0"
click at [313, 266] on select "Select si leader being observed [PERSON_NAME] / CHEM 1211 / Demon SI of [GEOGRA…" at bounding box center [477, 279] width 328 height 26
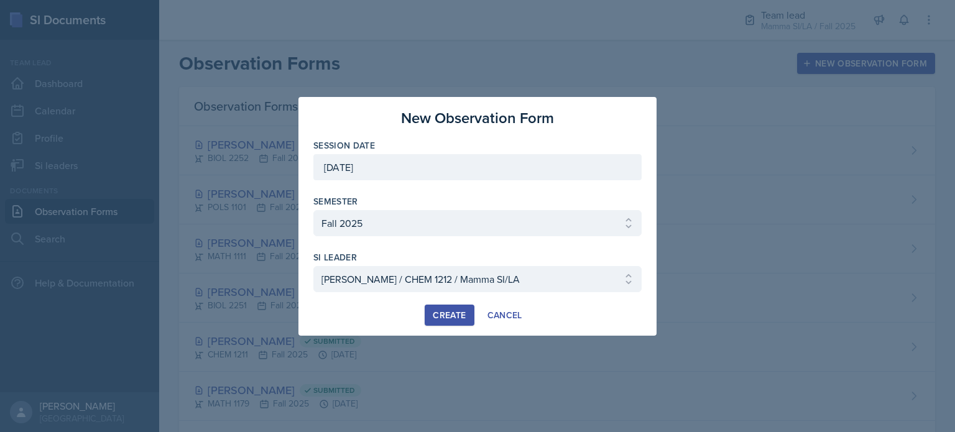
click at [446, 318] on div "Create" at bounding box center [449, 315] width 33 height 10
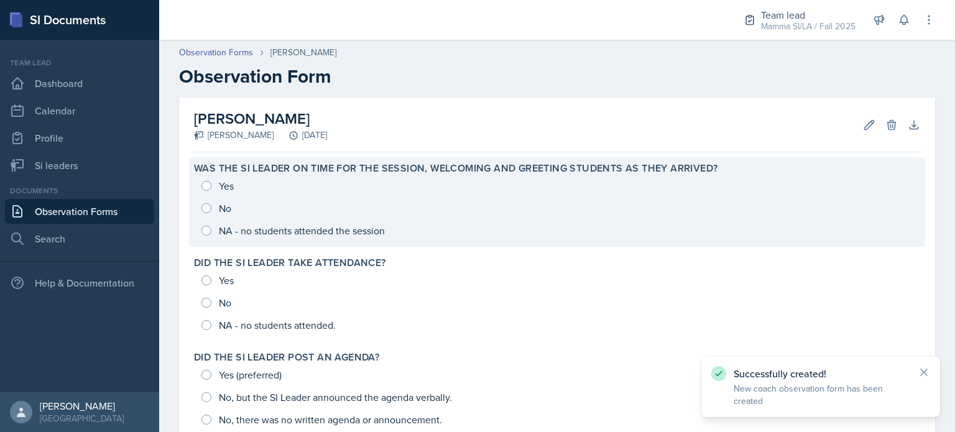
click at [218, 184] on div "Yes No NA - no students attended the session" at bounding box center [557, 208] width 726 height 67
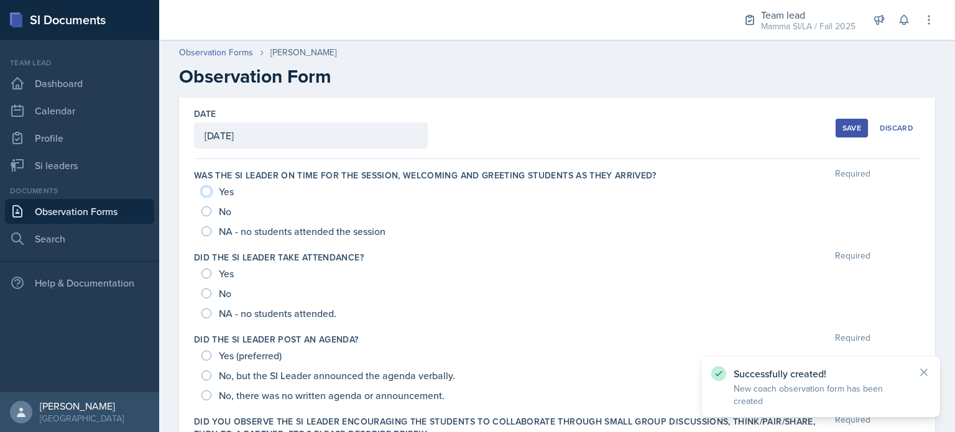
click at [209, 189] on input "Yes" at bounding box center [206, 191] width 10 height 10
radio input "true"
click at [209, 272] on input "Yes" at bounding box center [206, 274] width 10 height 10
radio input "true"
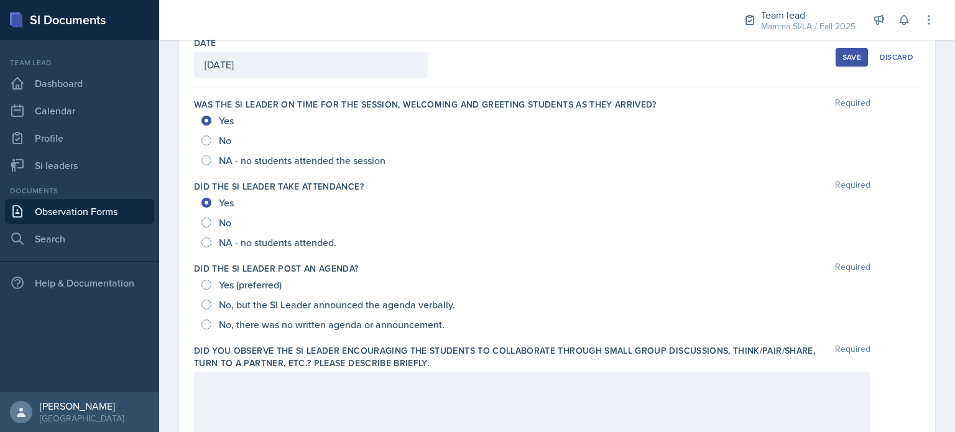
click at [226, 283] on span "Yes (preferred)" at bounding box center [250, 284] width 63 height 12
click at [211, 283] on input "Yes (preferred)" at bounding box center [206, 285] width 10 height 10
radio input "true"
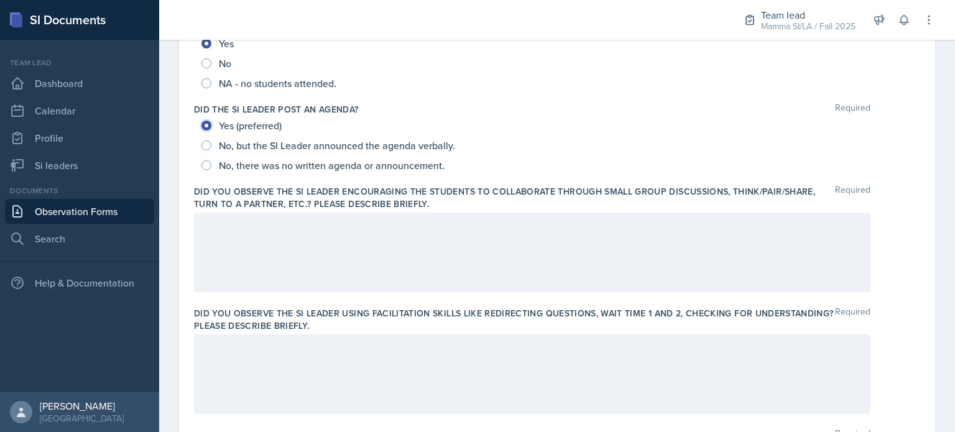
scroll to position [229, 0]
drag, startPoint x: 481, startPoint y: 257, endPoint x: 393, endPoint y: 260, distance: 87.7
click at [393, 260] on div at bounding box center [532, 254] width 676 height 80
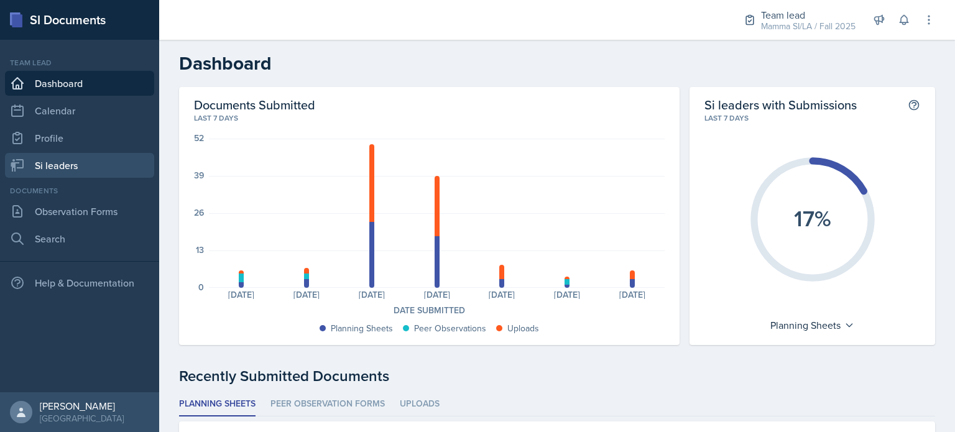
click at [76, 167] on link "Si leaders" at bounding box center [79, 165] width 149 height 25
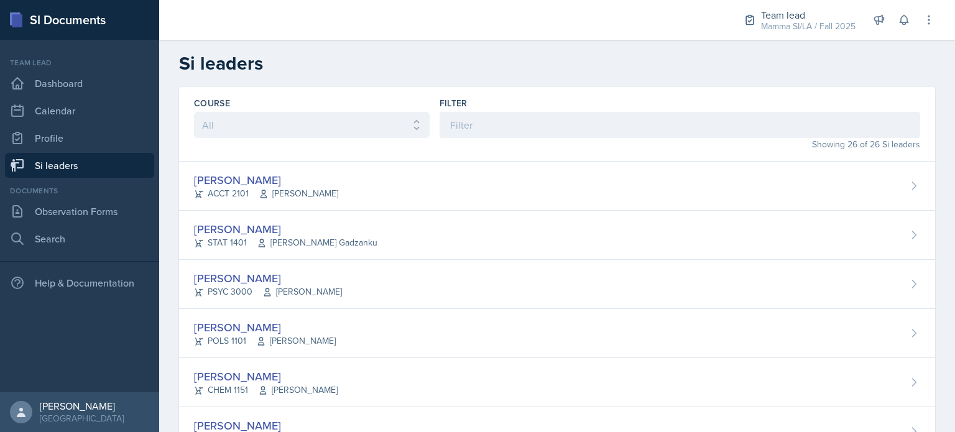
click at [517, 139] on div "Showing 26 of 26 Si leaders" at bounding box center [679, 144] width 480 height 13
click at [492, 108] on div "Filter" at bounding box center [679, 103] width 480 height 12
click at [479, 114] on input at bounding box center [679, 125] width 480 height 26
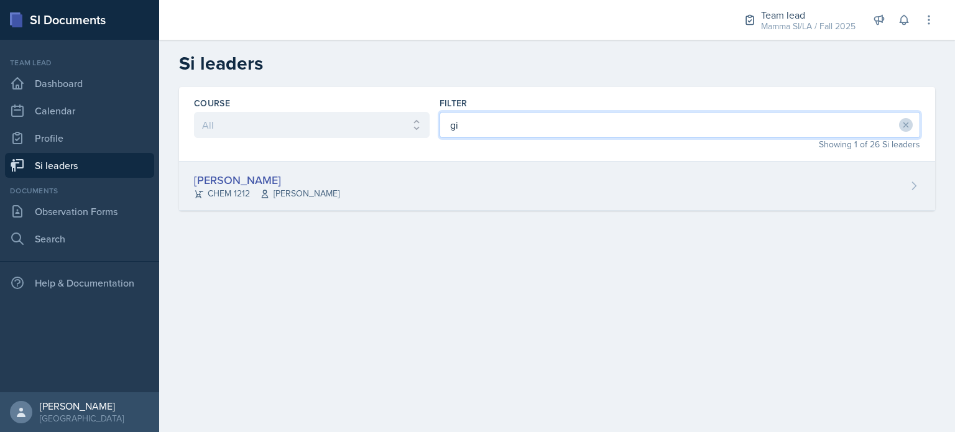
type input "gi"
click at [355, 167] on div "Gia Luu CHEM 1212 Bharat Baruah" at bounding box center [557, 186] width 756 height 49
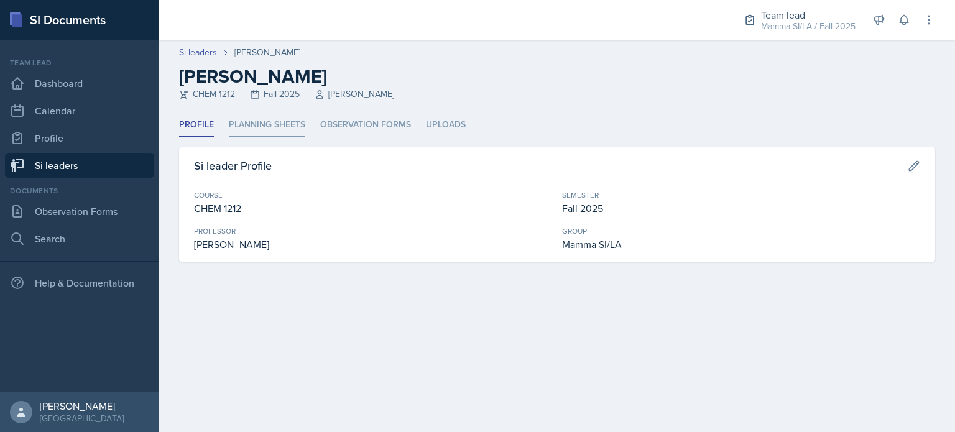
click at [280, 129] on li "Planning Sheets" at bounding box center [267, 125] width 76 height 24
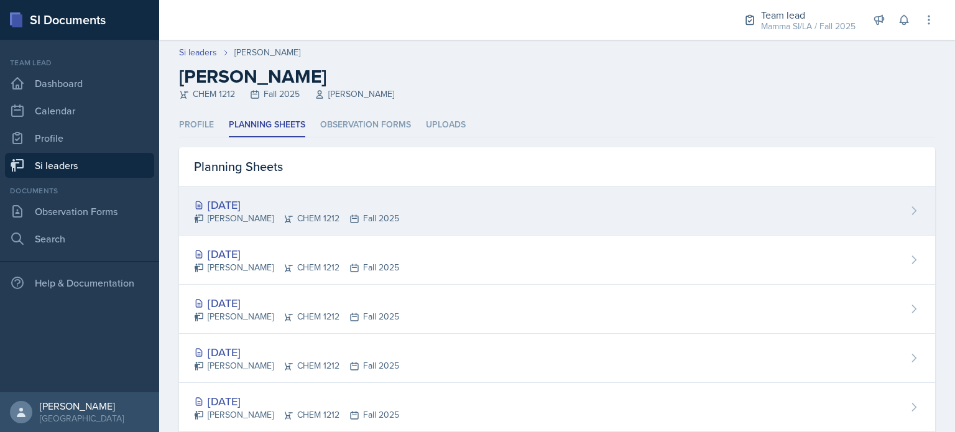
click at [290, 208] on div "[DATE]" at bounding box center [296, 204] width 205 height 17
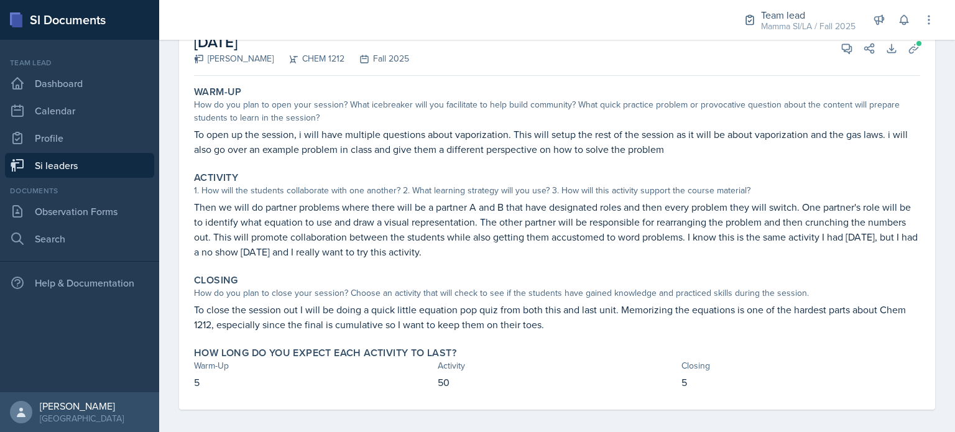
scroll to position [97, 0]
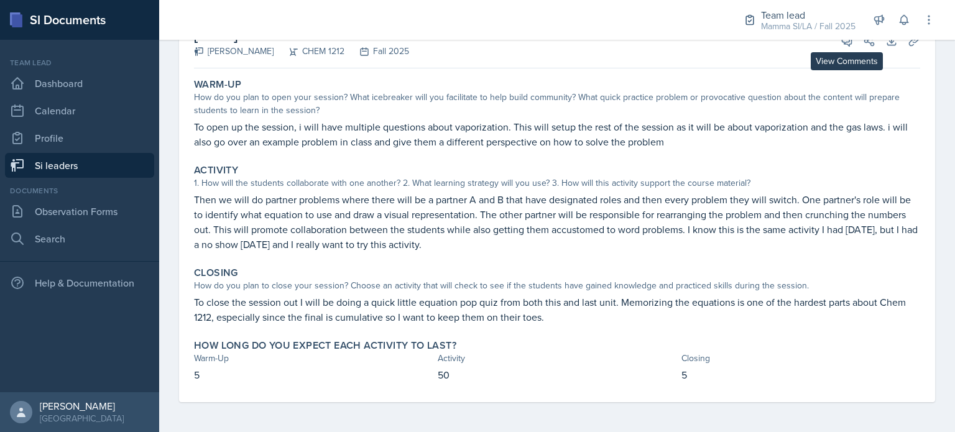
click at [839, 39] on div "Team lead Mamma SI/LA / Fall 2025 Team lead Mamma SI/LA / Fall 2025 Si leader C…" at bounding box center [830, 20] width 209 height 40
click at [835, 48] on button "View Comments" at bounding box center [846, 41] width 22 height 22
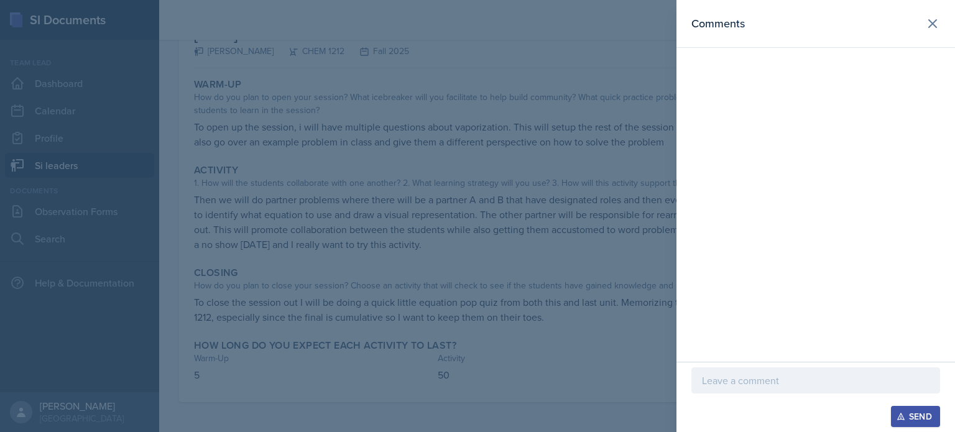
click at [494, 142] on div at bounding box center [477, 216] width 955 height 432
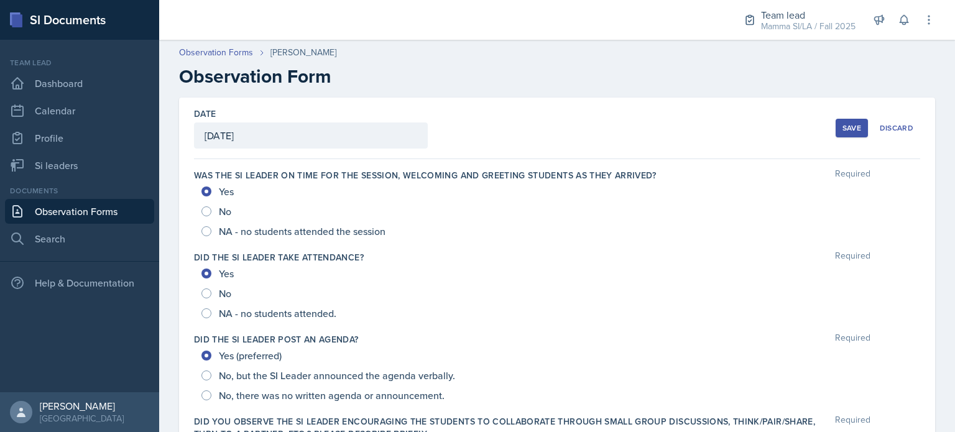
scroll to position [251, 0]
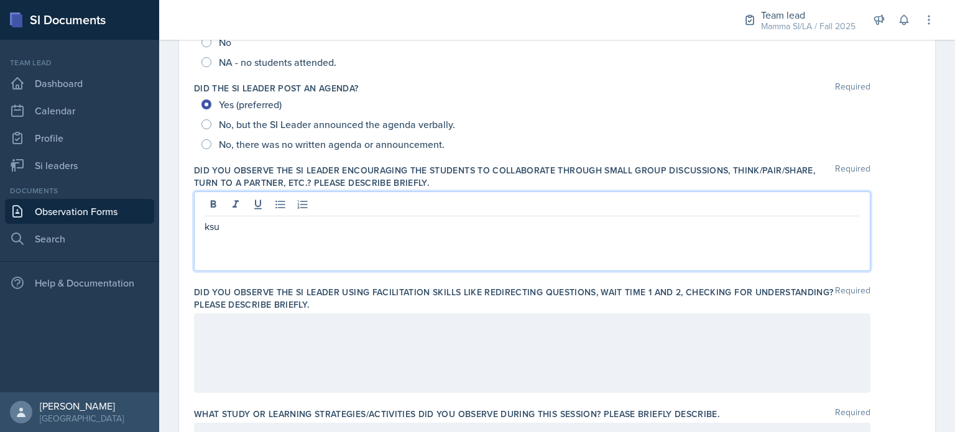
click at [273, 237] on div "ksu" at bounding box center [532, 231] width 676 height 80
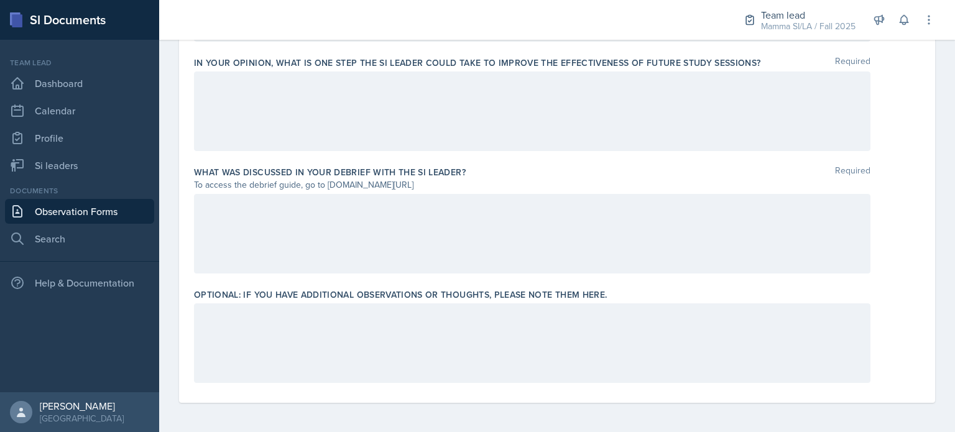
click at [357, 265] on div at bounding box center [532, 234] width 676 height 80
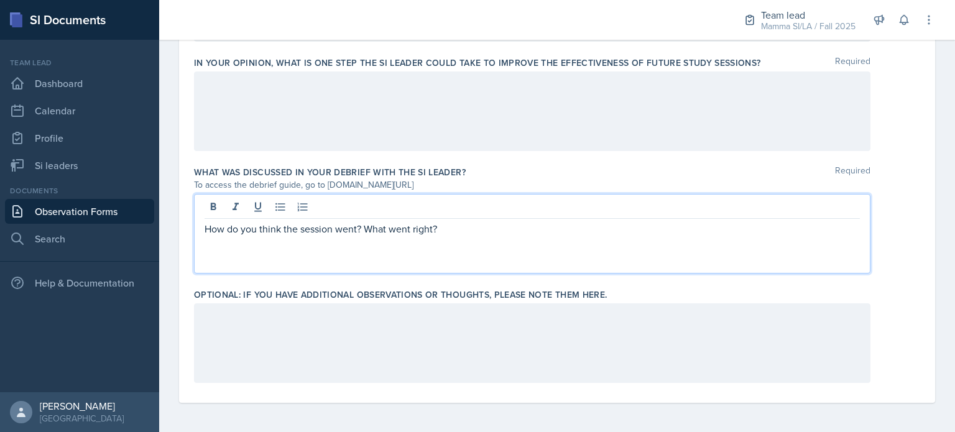
click at [298, 227] on p "How do you think the session went? What went right?" at bounding box center [531, 228] width 655 height 15
click at [465, 226] on p "How do you think the session went? What went right?" at bounding box center [531, 229] width 655 height 16
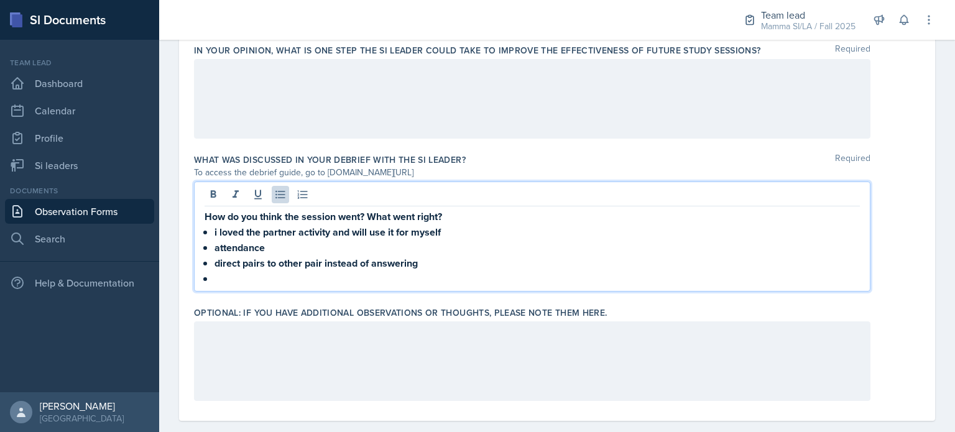
scroll to position [898, 0]
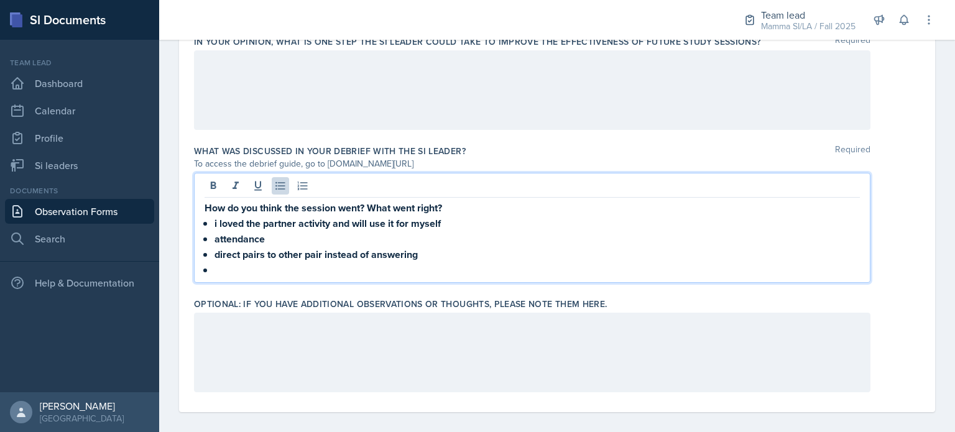
click at [247, 263] on p at bounding box center [536, 269] width 645 height 15
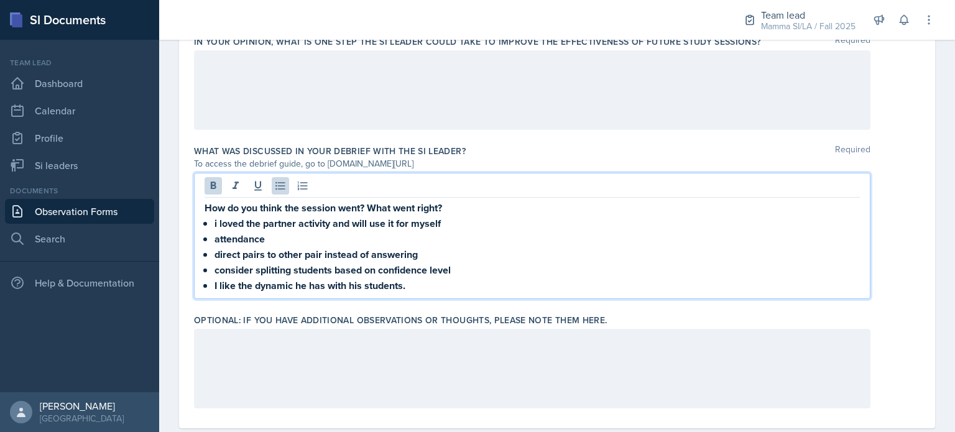
click at [461, 267] on p "consider splitting students based on confidence level" at bounding box center [536, 270] width 645 height 16
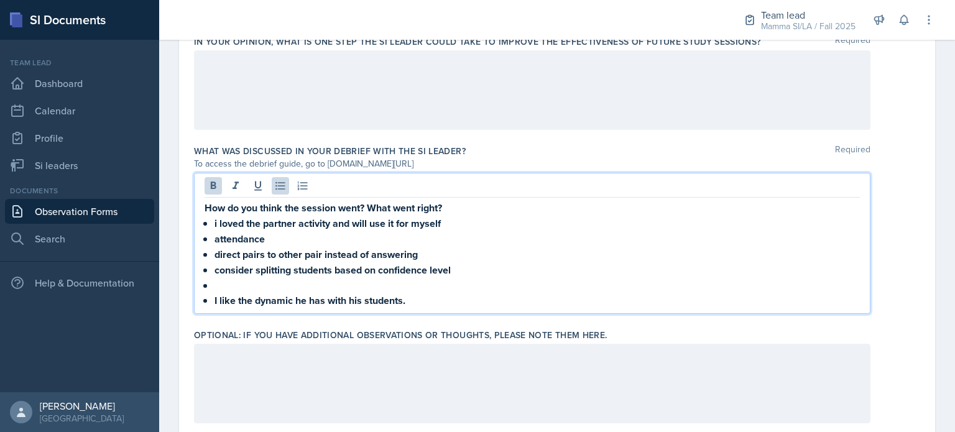
click at [278, 242] on p "attendance" at bounding box center [536, 239] width 645 height 16
click at [484, 216] on p "i loved the partner activity and will use it for myself" at bounding box center [536, 224] width 645 height 16
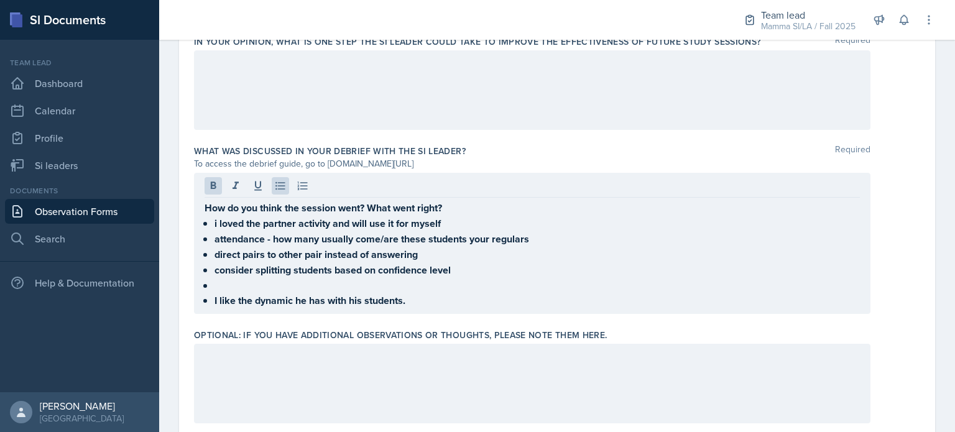
drag, startPoint x: 462, startPoint y: 198, endPoint x: 450, endPoint y: 206, distance: 14.8
click at [450, 206] on p "How do you think the session went? What went right?" at bounding box center [531, 208] width 655 height 16
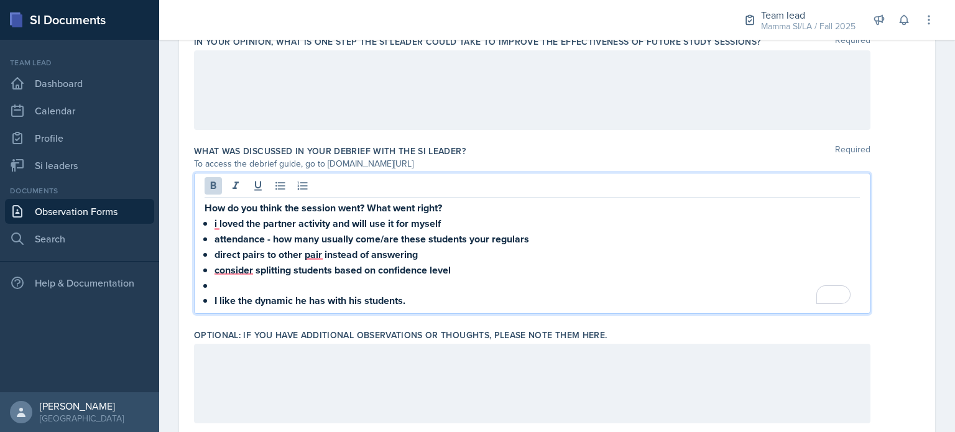
click at [391, 288] on p "To enrich screen reader interactions, please activate Accessibility in Grammarl…" at bounding box center [536, 285] width 645 height 15
click at [493, 262] on p "consider splitting students based on confidence level" at bounding box center [536, 270] width 645 height 16
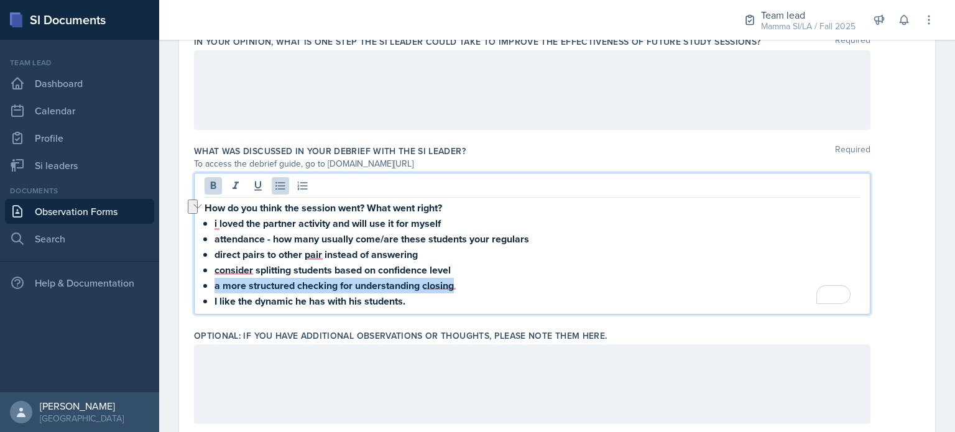
drag, startPoint x: 462, startPoint y: 278, endPoint x: 215, endPoint y: 288, distance: 247.6
click at [215, 288] on ul "i loved the partner activity and will use it for myself attendance - how many u…" at bounding box center [536, 262] width 645 height 93
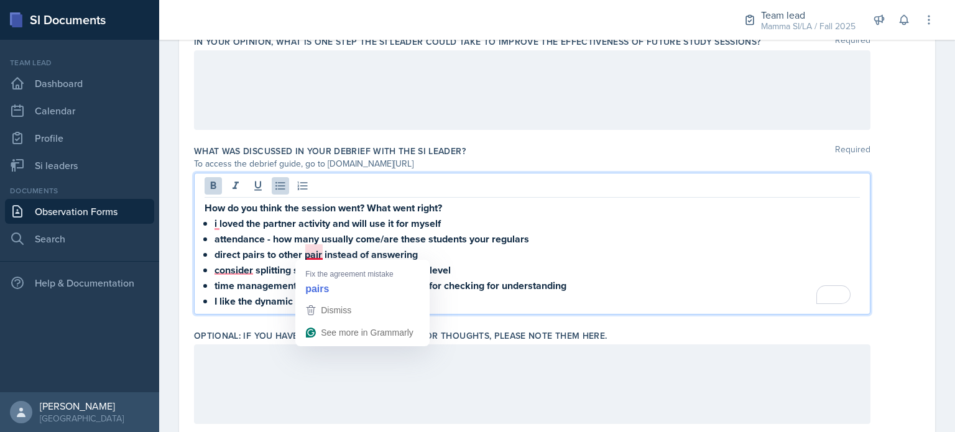
click at [311, 254] on strong "direct pairs to other pair instead of answering" at bounding box center [315, 254] width 203 height 14
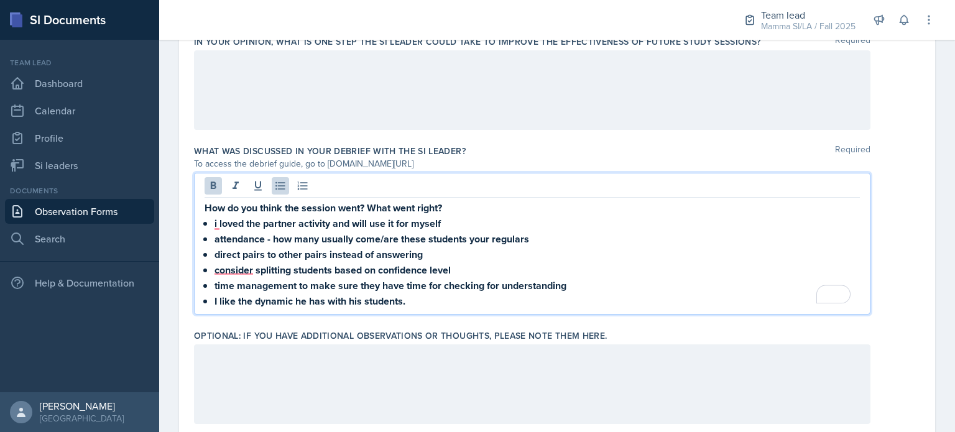
click at [456, 293] on p "I like the dynamic he has with his students." at bounding box center [536, 301] width 645 height 16
click at [477, 201] on p "How do you think the session went? What went right?" at bounding box center [531, 208] width 655 height 16
click at [485, 206] on p "How do you think the session went? What went right?" at bounding box center [531, 208] width 655 height 16
click at [467, 208] on p "How do you think the session went? What went right?" at bounding box center [531, 208] width 655 height 16
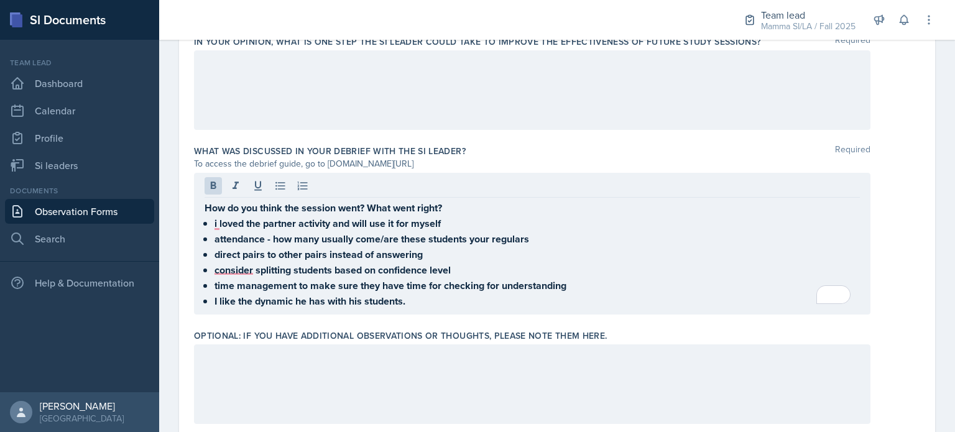
click at [497, 195] on div at bounding box center [531, 187] width 655 height 21
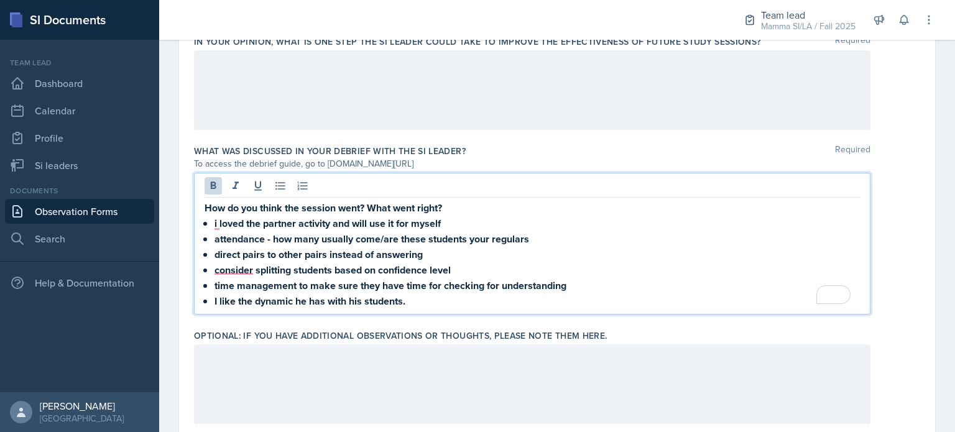
click at [475, 213] on p "How do you think the session went? What went right?" at bounding box center [531, 208] width 655 height 16
click at [455, 233] on strong "attendance - how many usually come/are these students your regulars" at bounding box center [371, 239] width 315 height 14
click at [494, 208] on p "How do you think the session went? What went right?" at bounding box center [531, 208] width 655 height 16
click at [450, 207] on p "How do you think the session went? What went right?" at bounding box center [531, 208] width 655 height 16
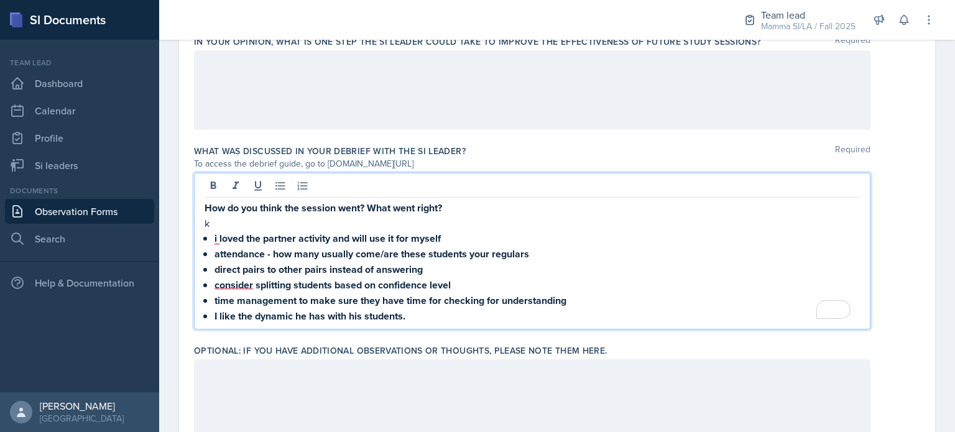
click at [249, 217] on p "k" at bounding box center [531, 223] width 655 height 15
click at [475, 241] on p "i loved the partner activity and will use it for myself" at bounding box center [536, 239] width 645 height 16
click at [275, 254] on strong "attendance - how many usually come/are these students your regulars" at bounding box center [371, 254] width 315 height 14
click at [431, 236] on strong "i loved the partner activity and will use it for myself" at bounding box center [327, 238] width 226 height 14
click at [474, 241] on p "i loved the partner activity and will use it for myself" at bounding box center [536, 239] width 645 height 16
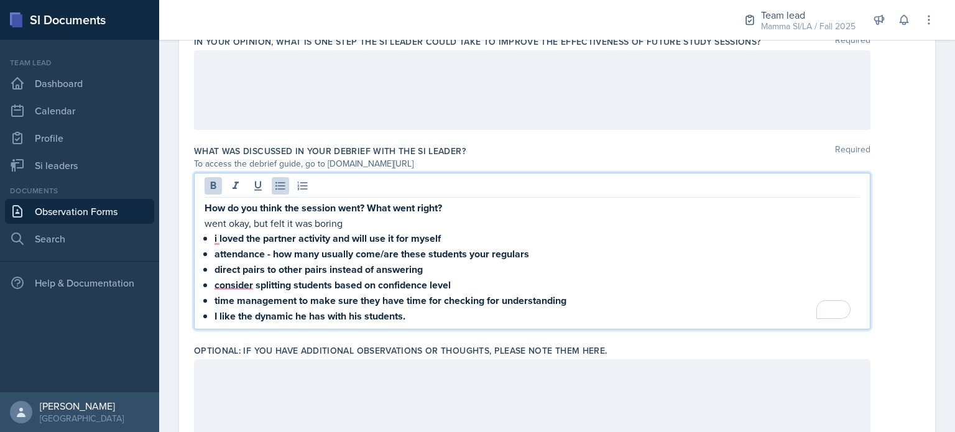
click at [539, 262] on p "direct pairs to other pairs instead of answering" at bounding box center [536, 270] width 645 height 16
click at [538, 250] on p "attendance - how many usually come/are these students your regulars" at bounding box center [536, 254] width 645 height 16
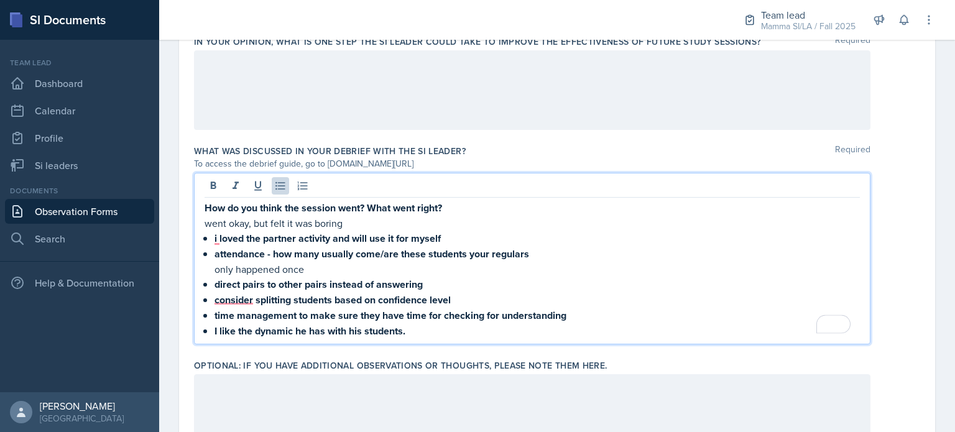
click at [453, 293] on p "consider splitting students based on confidence level" at bounding box center [536, 300] width 645 height 16
click at [431, 283] on p "direct pairs to other pairs instead of answering" at bounding box center [536, 285] width 645 height 16
click at [416, 263] on p "only happened once" at bounding box center [536, 269] width 645 height 15
click at [414, 277] on strong "direct pairs to other pairs instead of answering" at bounding box center [318, 284] width 208 height 14
click at [438, 280] on p "direct pairs to other pairs instead of answering" at bounding box center [536, 285] width 645 height 16
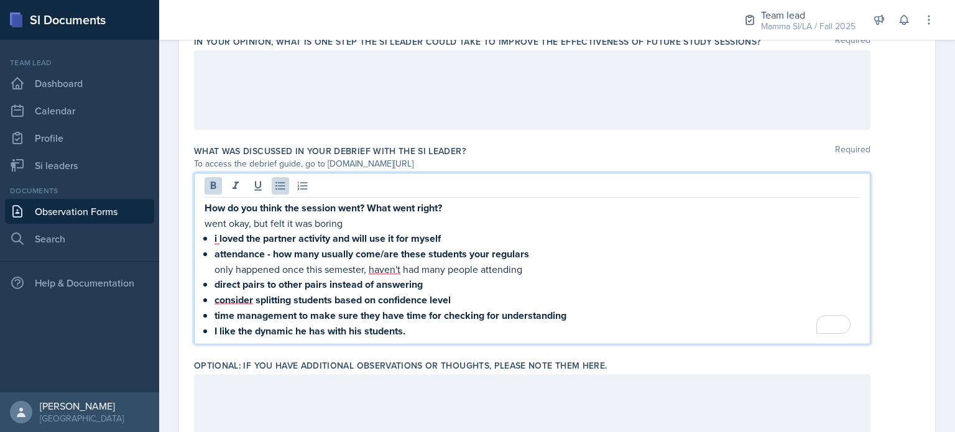
click at [455, 277] on p "direct pairs to other pairs instead of answering" at bounding box center [536, 285] width 645 height 16
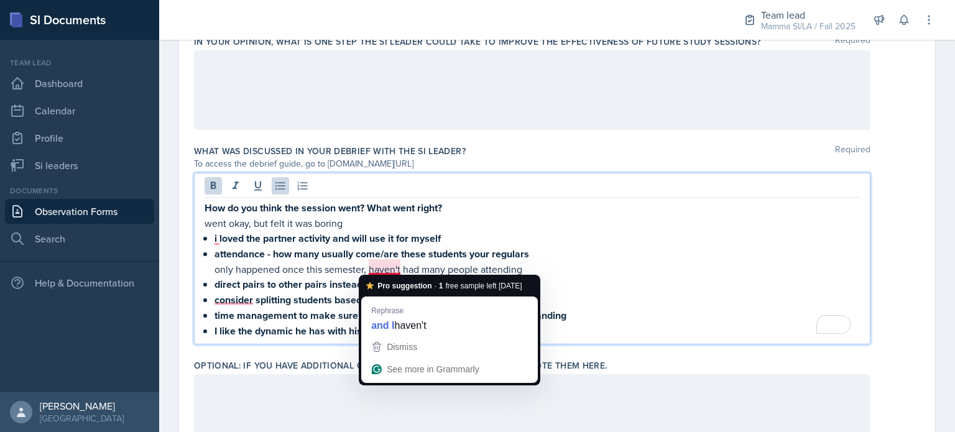
click at [439, 254] on strong "attendance - how many usually come/are these students your regulars" at bounding box center [371, 254] width 315 height 14
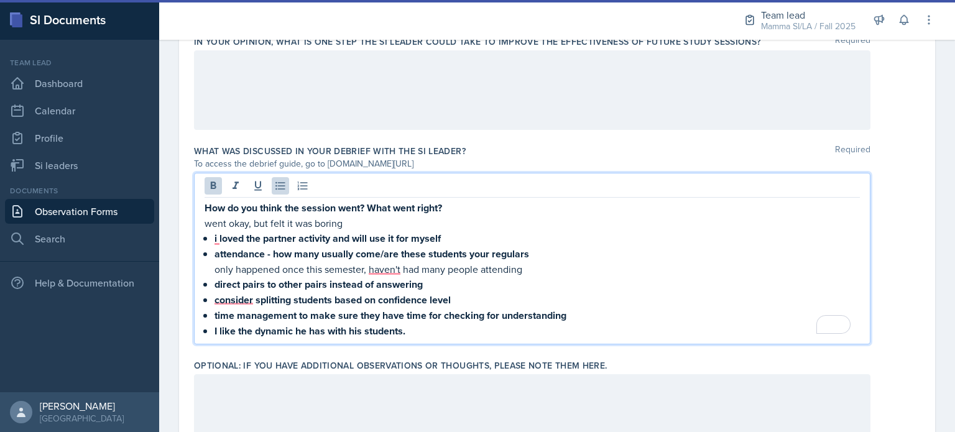
click at [449, 278] on p "direct pairs to other pairs instead of answering" at bounding box center [536, 285] width 645 height 16
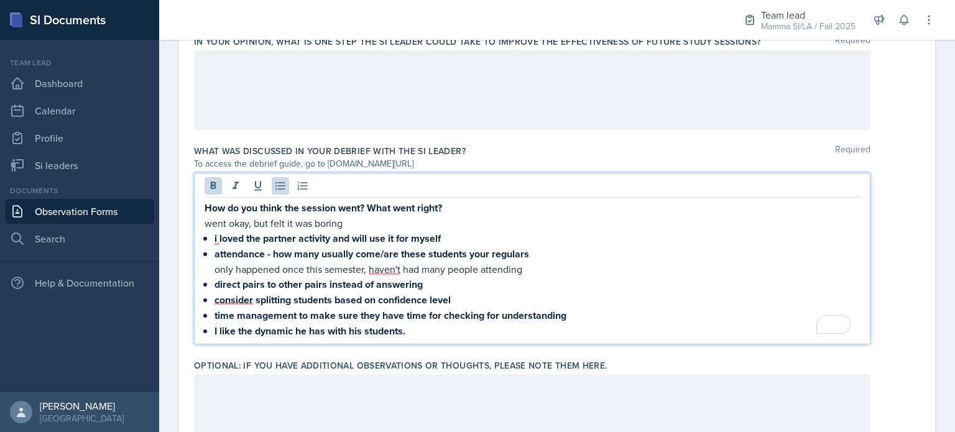
click at [460, 295] on p "consider splitting students based on confidence level" at bounding box center [536, 300] width 645 height 16
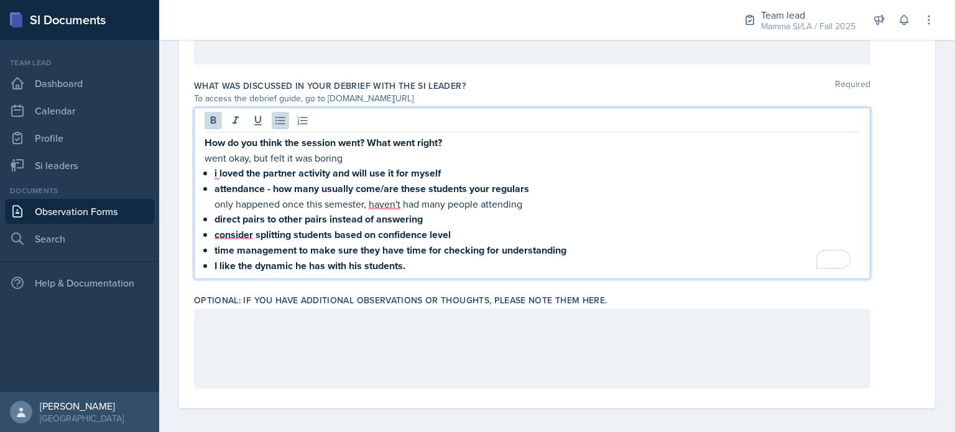
click at [581, 242] on p "time management to make sure they have time for checking for understanding" at bounding box center [536, 250] width 645 height 16
click at [483, 227] on p "consider splitting students based on confidence level" at bounding box center [536, 235] width 645 height 16
click at [426, 258] on p "I like the dynamic he has with his students." at bounding box center [536, 266] width 645 height 16
click at [421, 258] on p "I like the dynamic he has with his students." at bounding box center [536, 266] width 645 height 16
